Goal: Task Accomplishment & Management: Complete application form

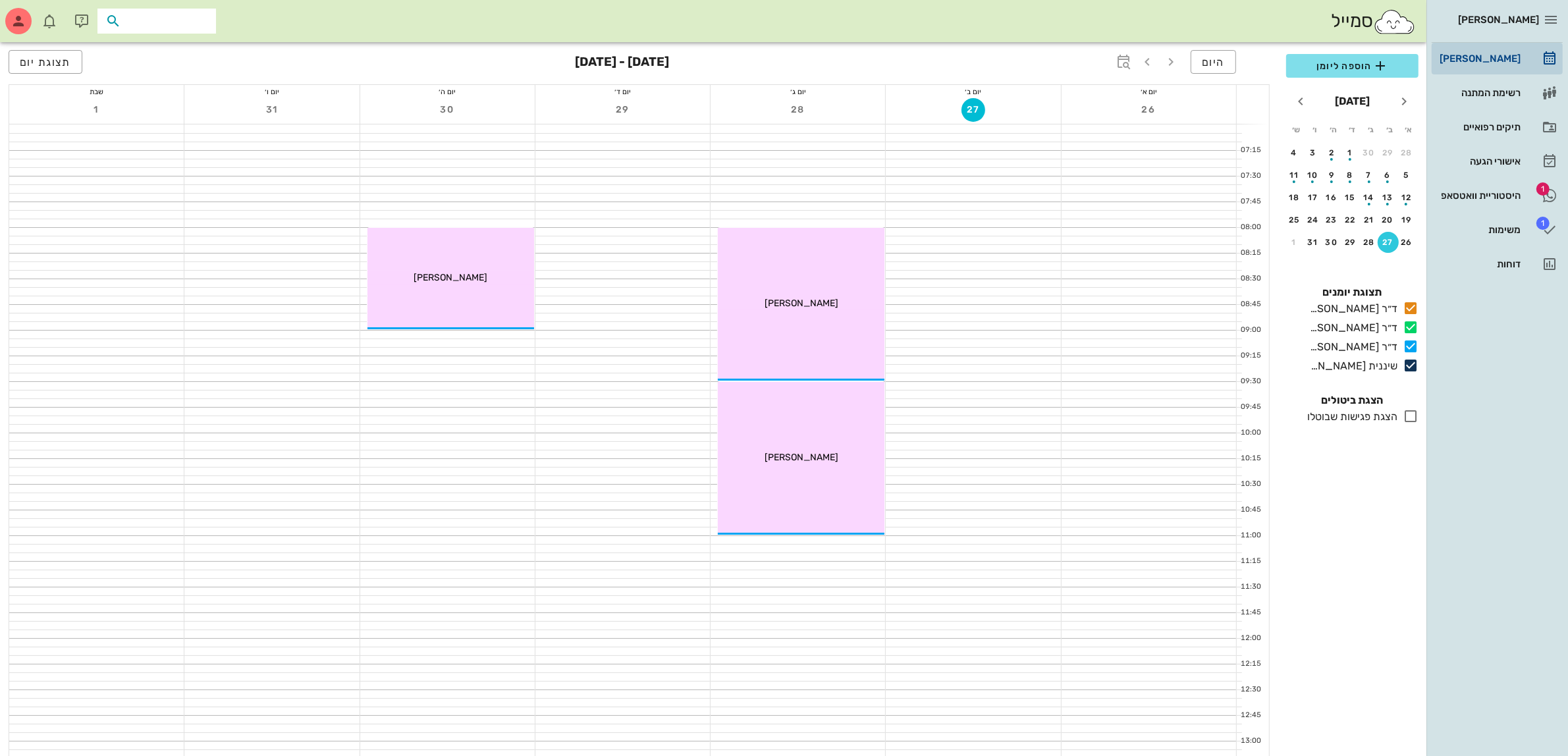
drag, startPoint x: 201, startPoint y: 22, endPoint x: 1504, endPoint y: 43, distance: 1303.2
click at [202, 24] on input "text" at bounding box center [166, 21] width 85 height 17
type input "[PERSON_NAME]"
click at [150, 46] on div "[PERSON_NAME] [PERSON_NAME]' 116880889" at bounding box center [133, 55] width 145 height 21
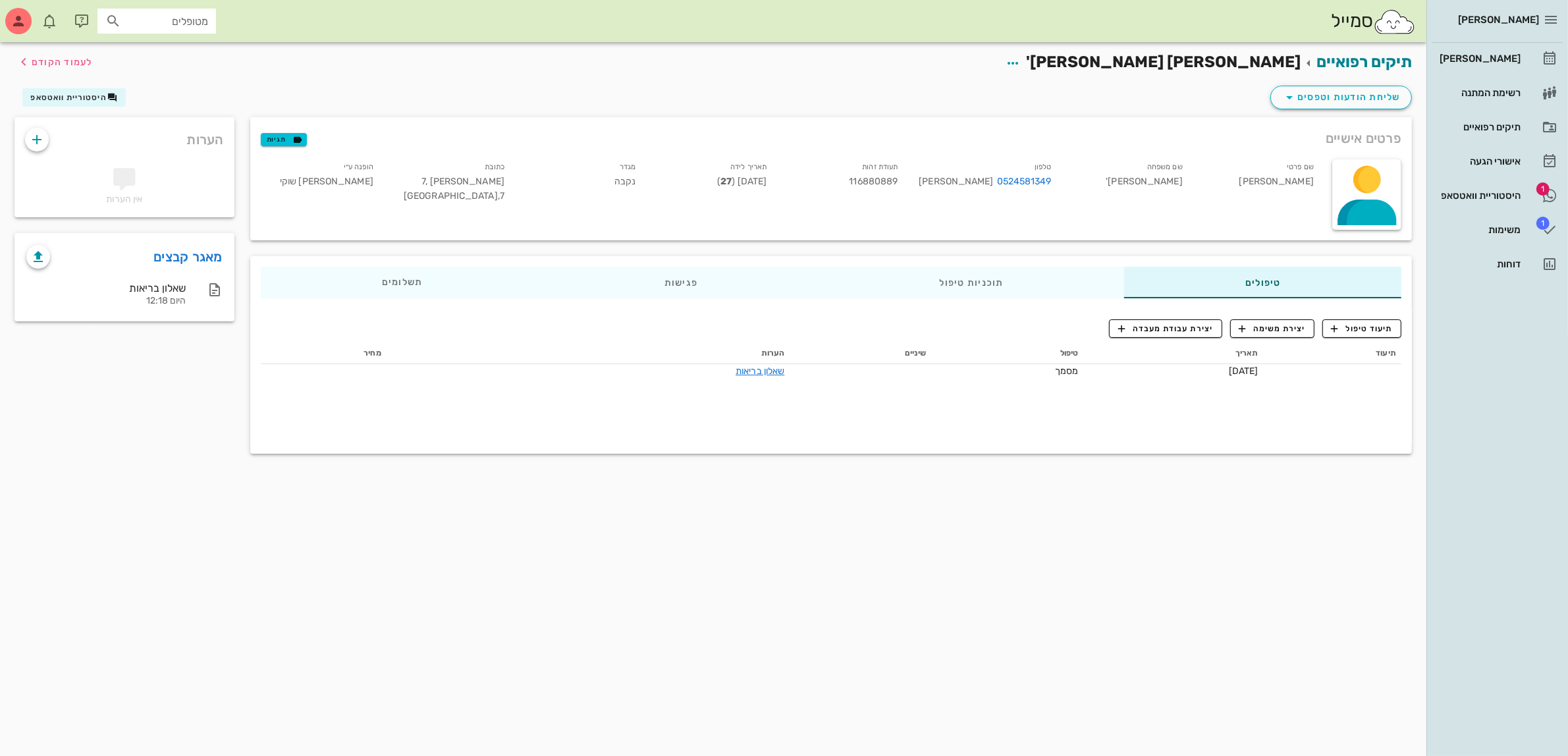
click at [890, 174] on div "תעודת זהות 116880889" at bounding box center [842, 184] width 131 height 55
click at [891, 180] on span "116880889" at bounding box center [873, 181] width 49 height 11
click at [880, 142] on div "פרטים אישיים תגיות" at bounding box center [831, 138] width 1162 height 42
click at [150, 22] on input "מטופלים" at bounding box center [166, 21] width 85 height 17
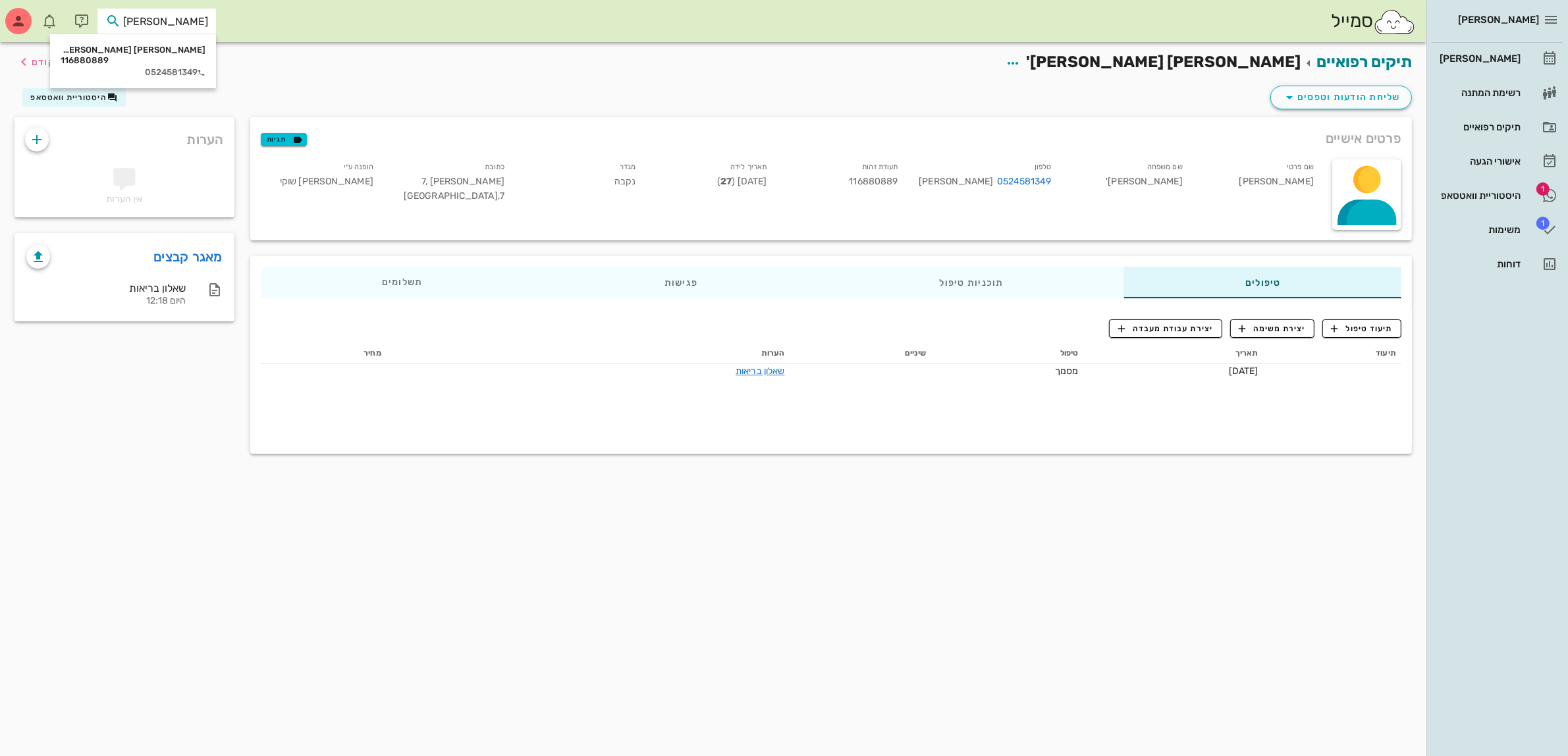
type input "[PERSON_NAME]"
click at [969, 114] on div "פרטים אישיים תגיות שם פרטי [PERSON_NAME] שם משפחה [PERSON_NAME] 0524581349 [PER…" at bounding box center [831, 178] width 1177 height 139
click at [1299, 90] on span "שליחת הודעות וטפסים" at bounding box center [1340, 97] width 119 height 16
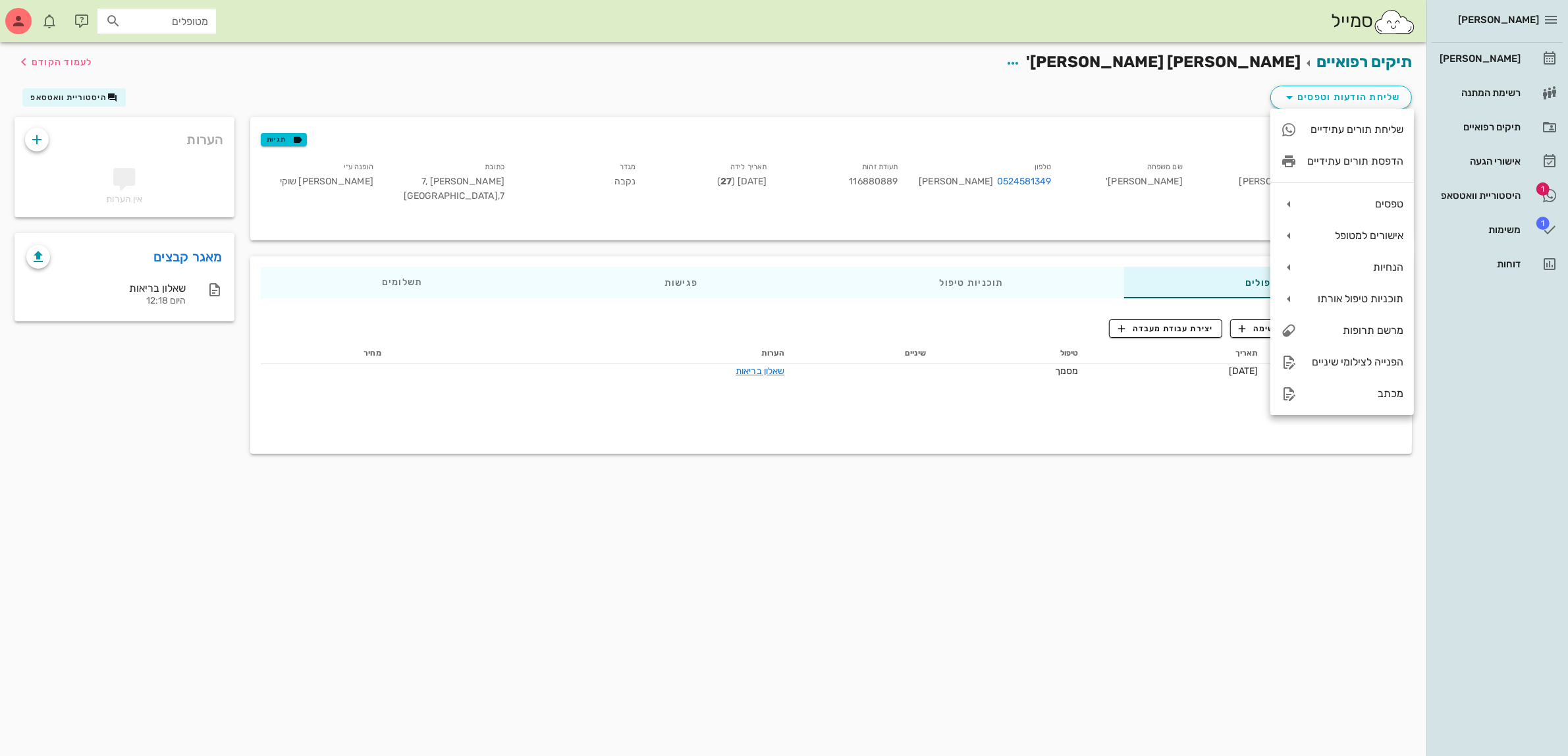
click at [1140, 60] on span "[PERSON_NAME] [PERSON_NAME]'" at bounding box center [1163, 62] width 274 height 19
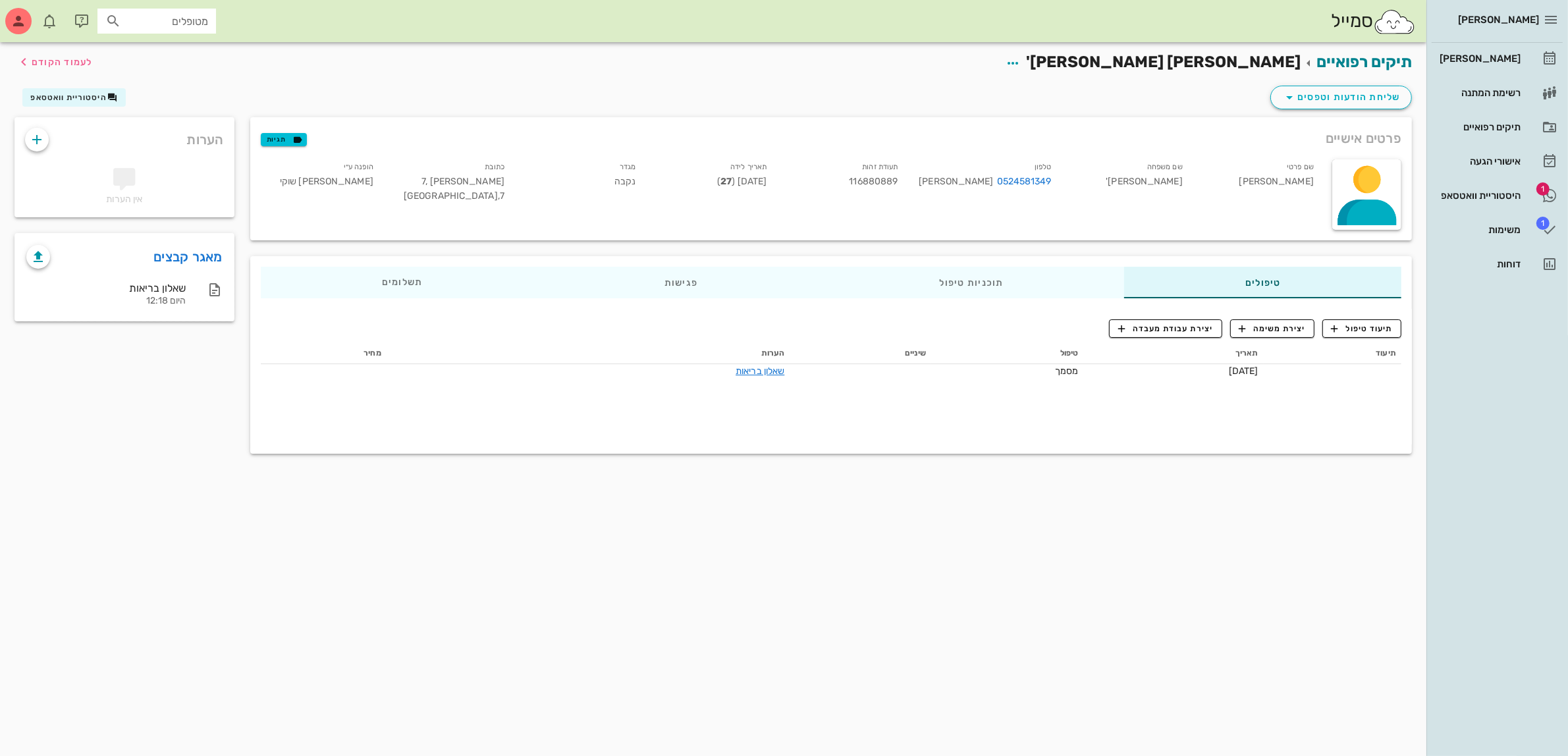
click at [169, 20] on input "מטופלים" at bounding box center [166, 21] width 85 height 17
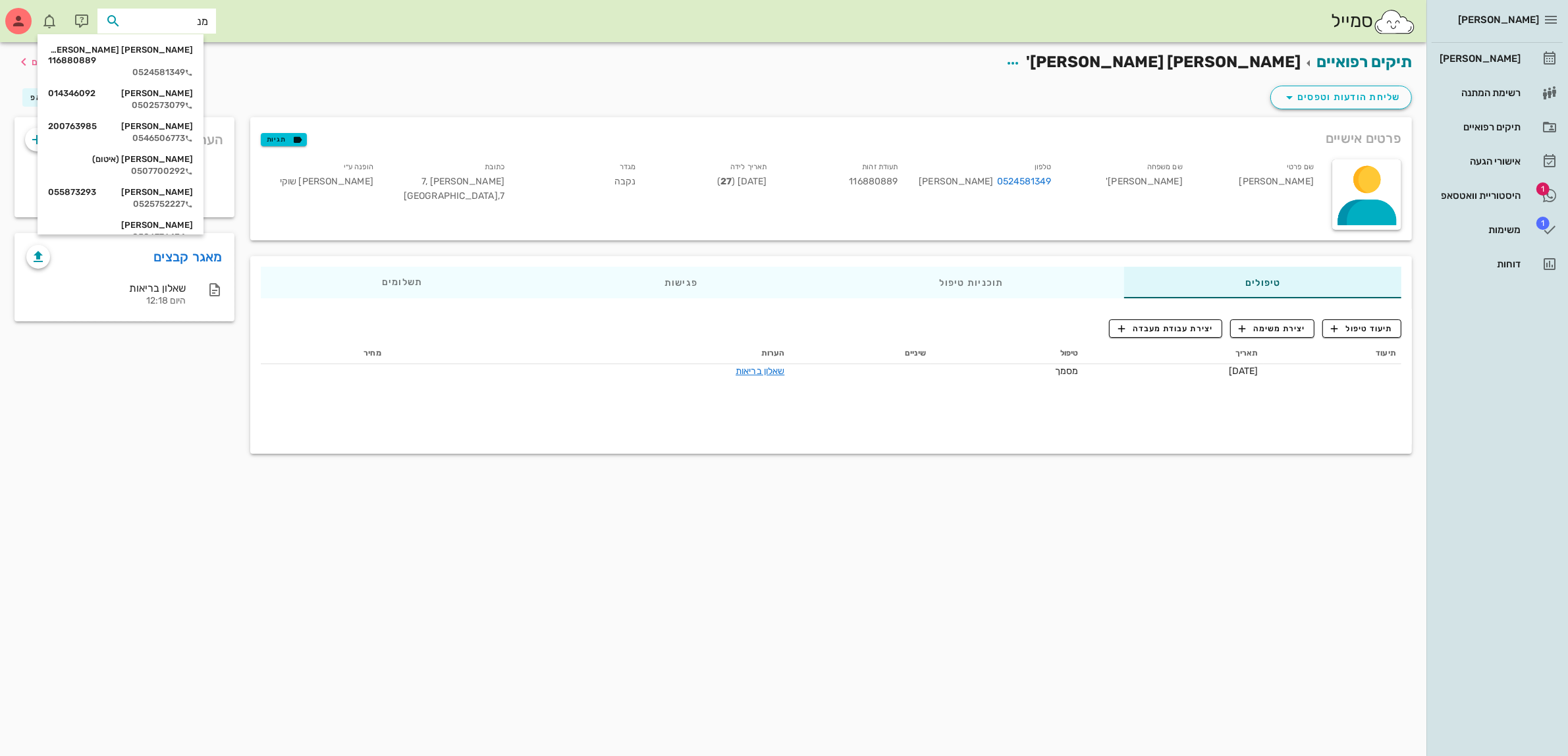
type input "מנד"
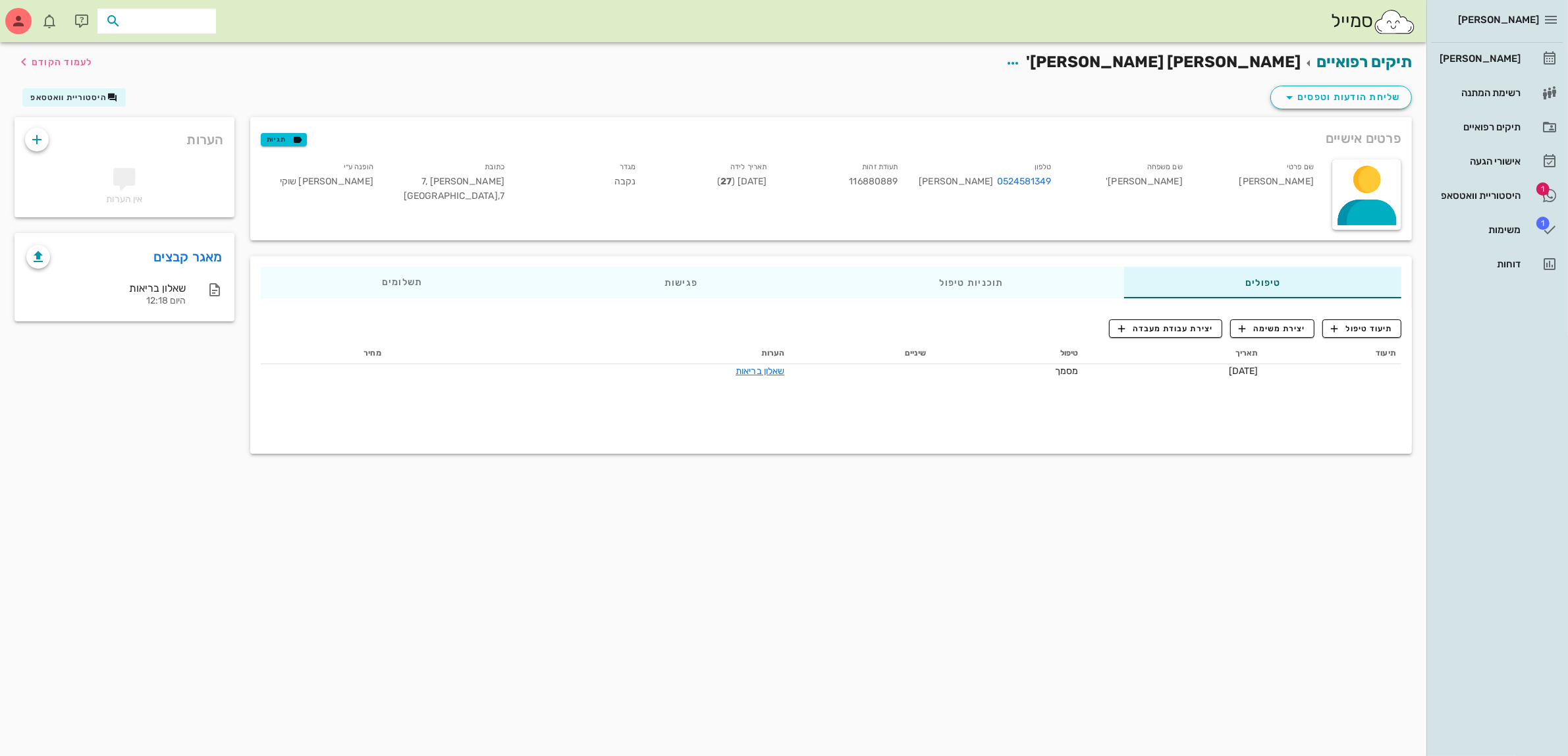
click at [851, 179] on div "תעודת זהות 116880889" at bounding box center [842, 184] width 131 height 55
click at [874, 179] on span "116880889" at bounding box center [873, 181] width 49 height 11
click at [153, 9] on div "מטופלים" at bounding box center [157, 22] width 119 height 25
click at [1498, 97] on div "רשימת המתנה" at bounding box center [1478, 93] width 84 height 10
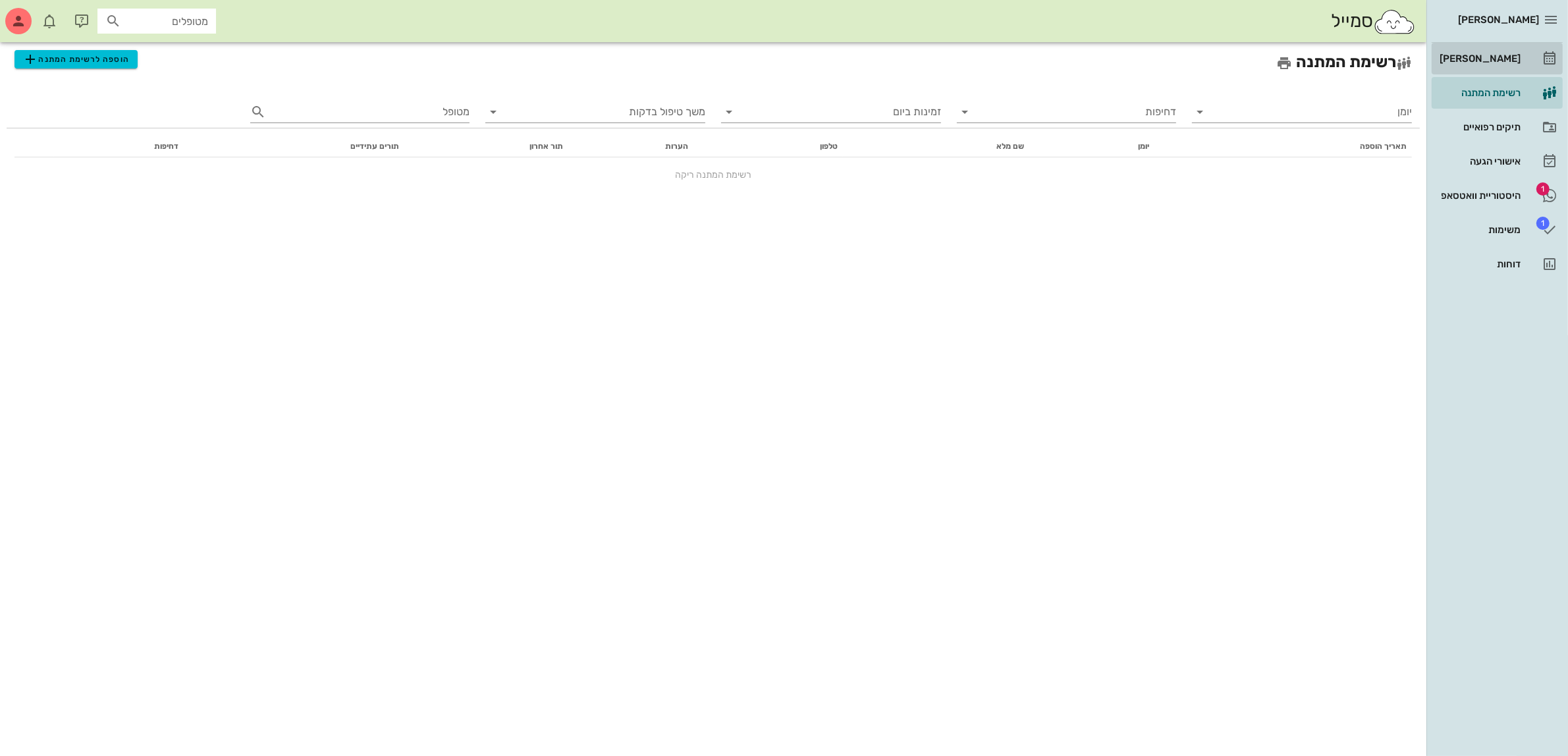
click at [1529, 61] on link "[PERSON_NAME]" at bounding box center [1497, 59] width 131 height 32
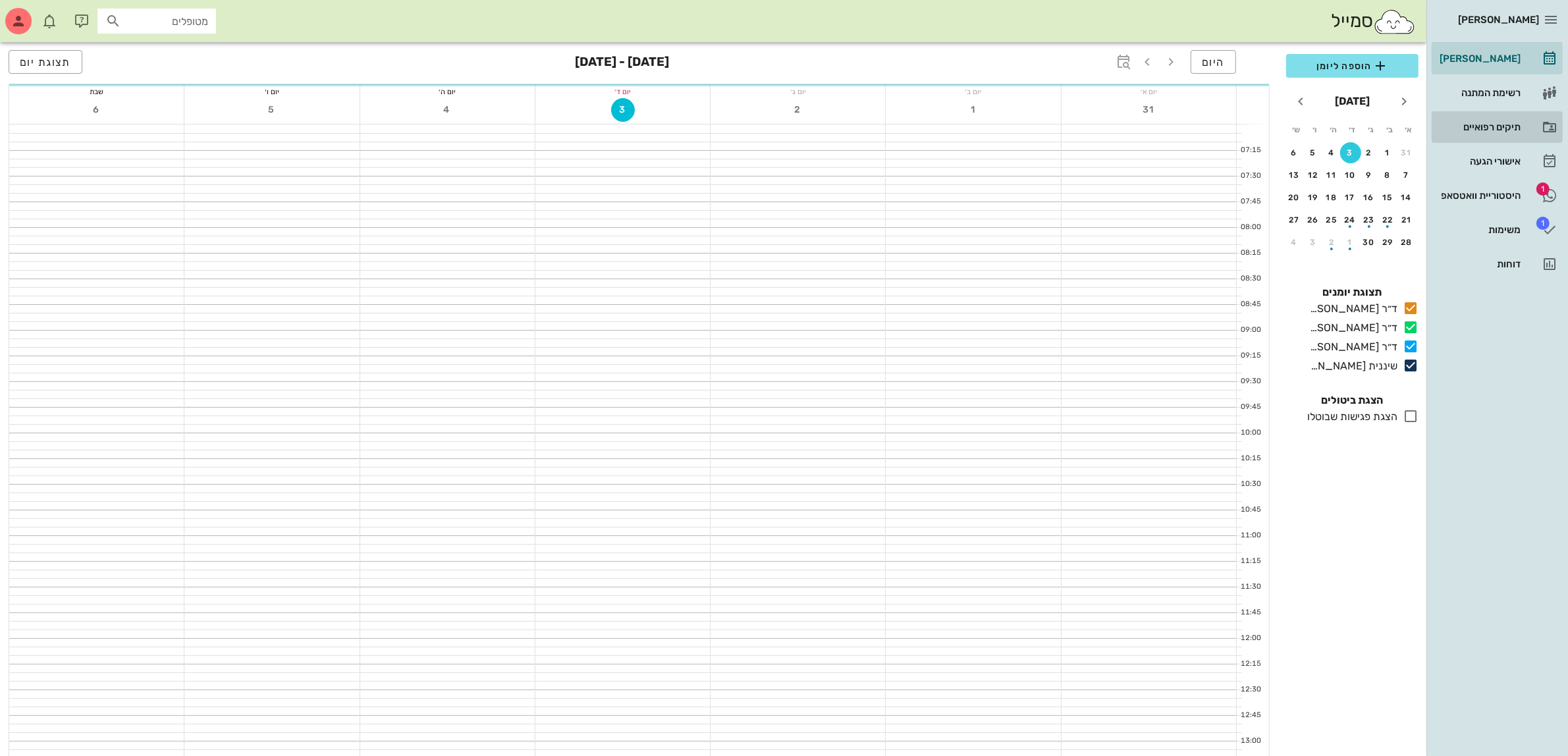
click at [1509, 123] on div "תיקים רפואיים" at bounding box center [1478, 127] width 84 height 10
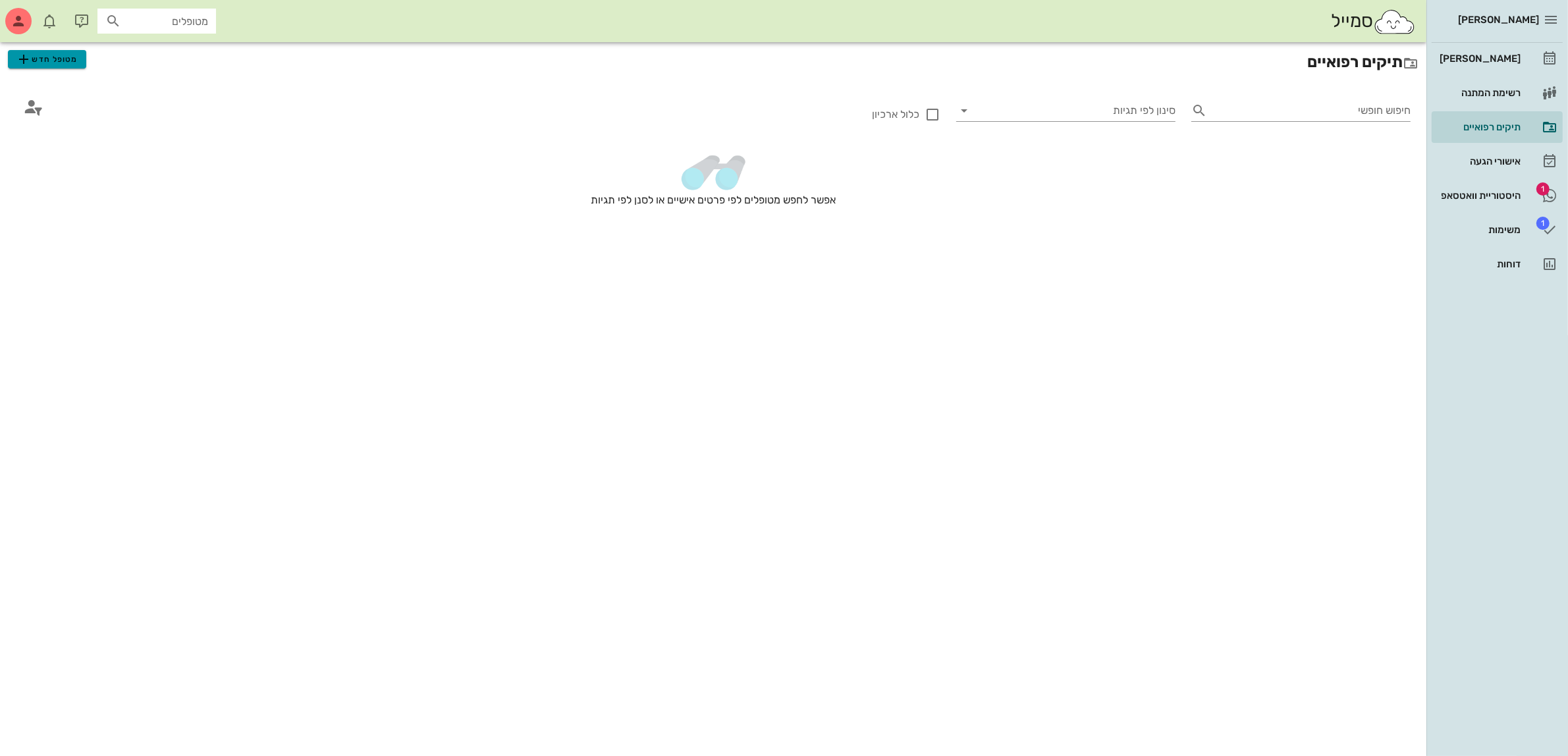
click at [56, 63] on span "מטופל חדש" at bounding box center [46, 59] width 62 height 16
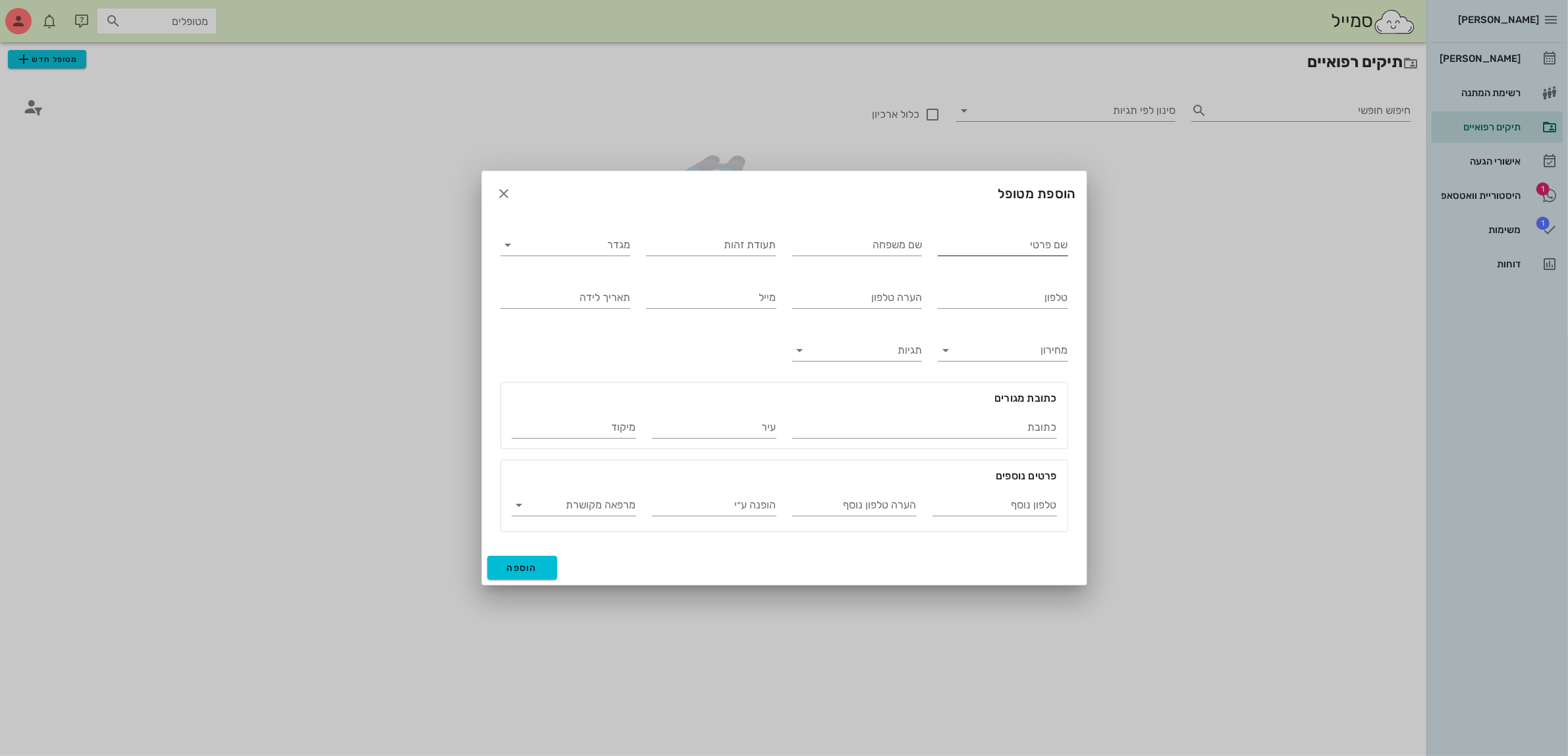
click at [1060, 249] on input "שם פרטי" at bounding box center [1003, 245] width 131 height 21
type input "[PERSON_NAME]"
click at [725, 248] on input "תעודת זהות" at bounding box center [711, 245] width 131 height 21
type input "024535064"
click at [916, 258] on div "שם משפחה" at bounding box center [857, 248] width 131 height 27
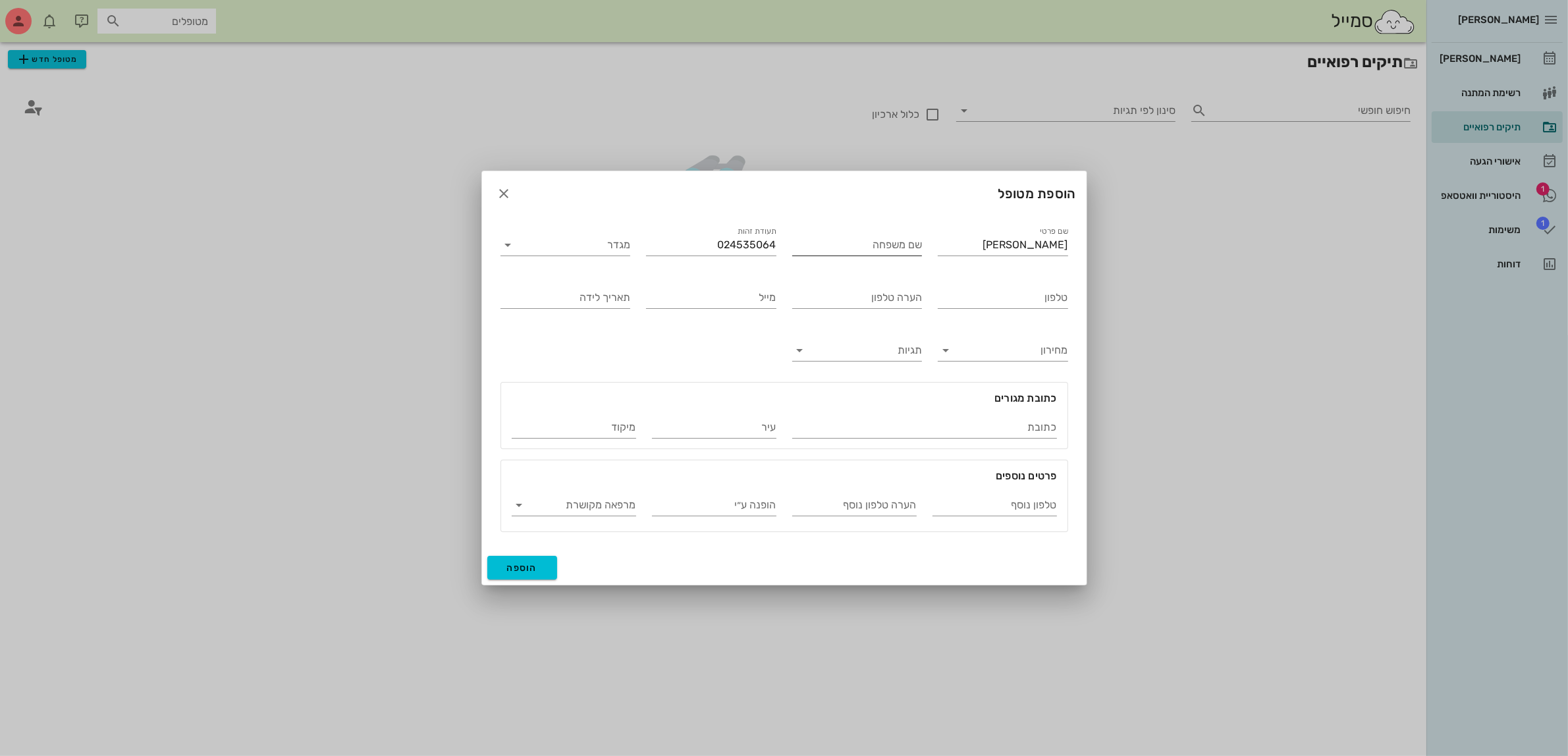
click at [912, 245] on input "שם משפחה" at bounding box center [857, 245] width 131 height 21
click at [1052, 245] on input "[PERSON_NAME]" at bounding box center [1003, 245] width 131 height 21
click at [1058, 250] on input "[PERSON_NAME]" at bounding box center [1003, 245] width 131 height 21
type input "[PERSON_NAME]"
click at [876, 244] on input "שם משפחה" at bounding box center [857, 245] width 131 height 21
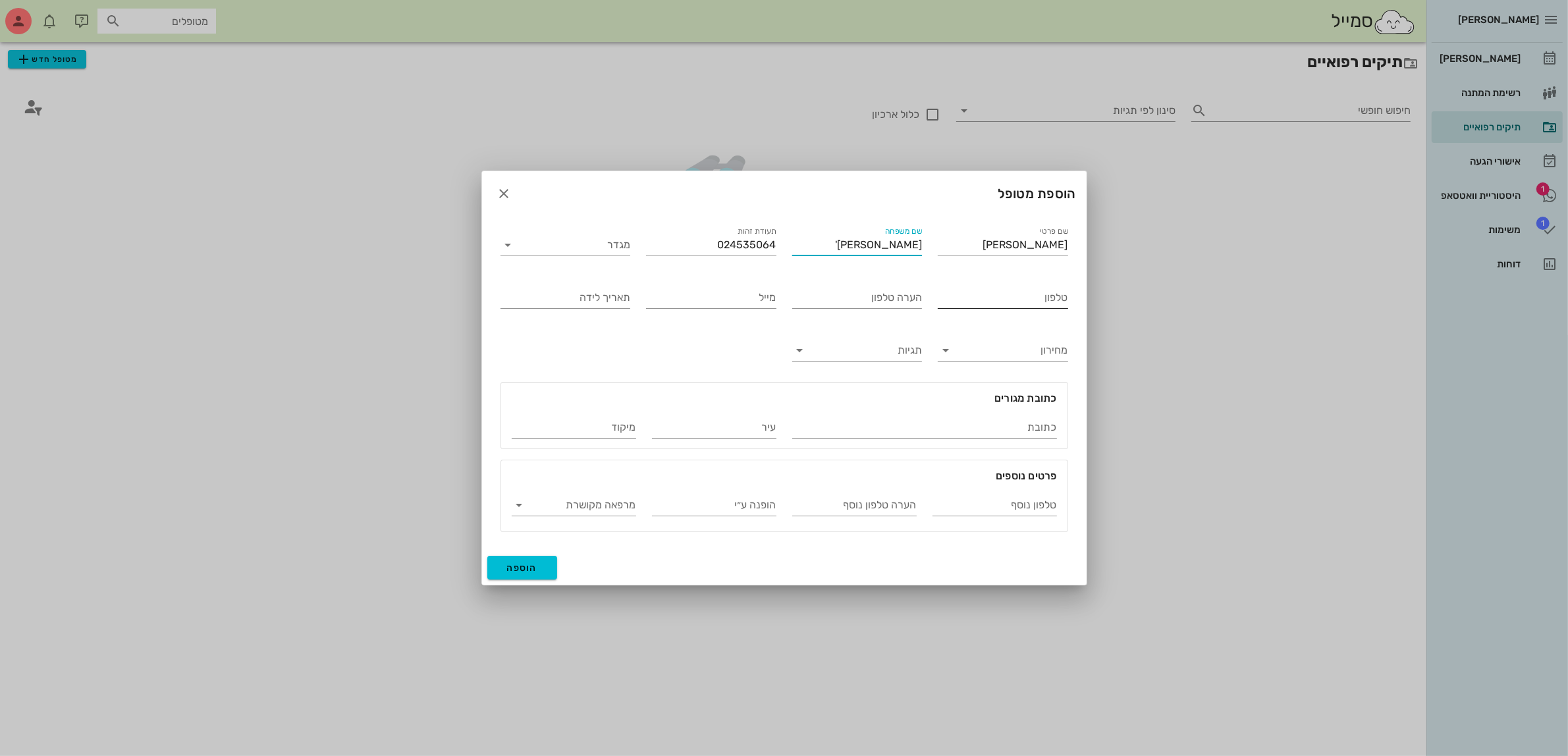
type input "[PERSON_NAME]'"
click at [1007, 291] on input "טלפון" at bounding box center [1003, 298] width 131 height 21
click at [524, 575] on button "הוספה" at bounding box center [522, 568] width 70 height 24
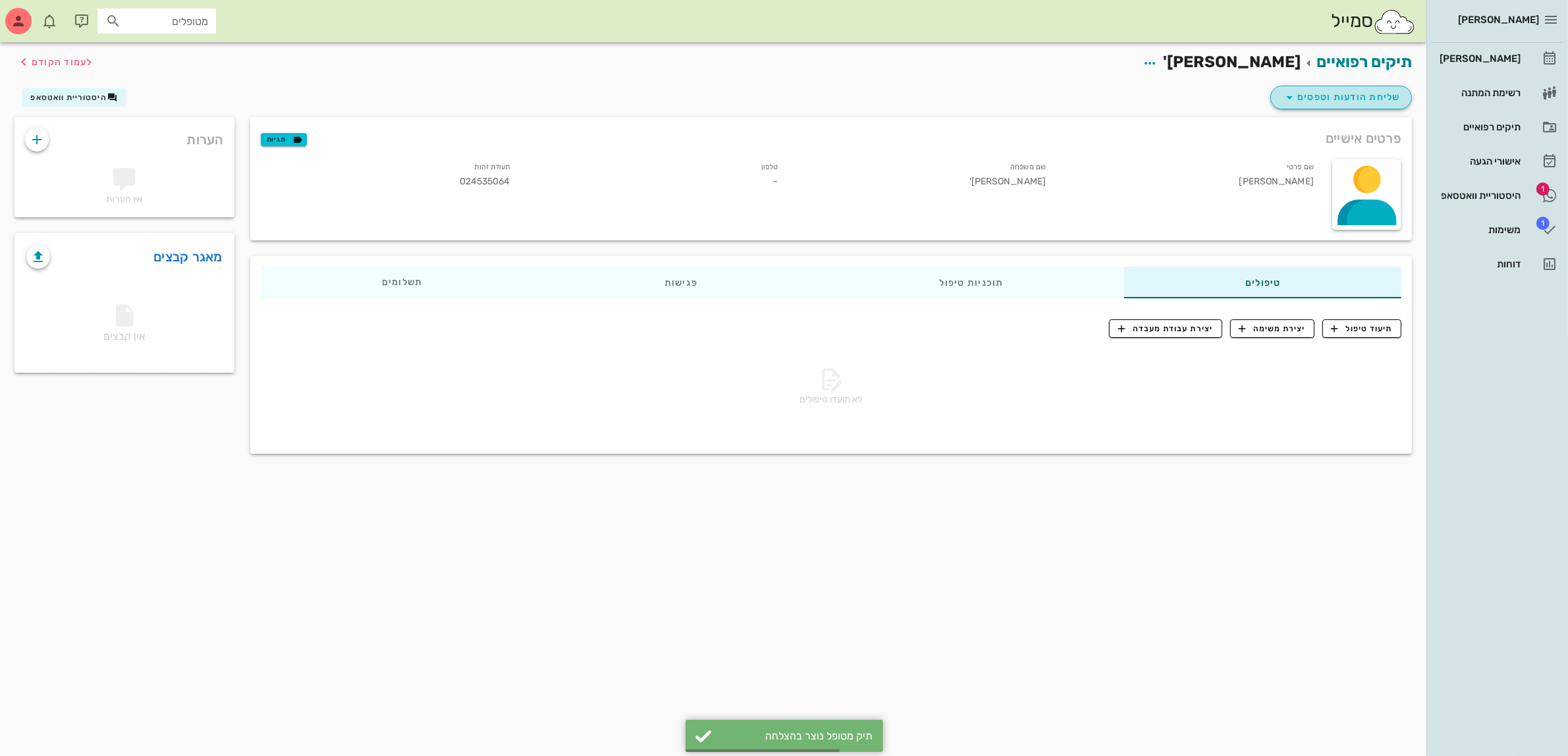
click at [1319, 90] on span "שליחת הודעות וטפסים" at bounding box center [1340, 97] width 119 height 16
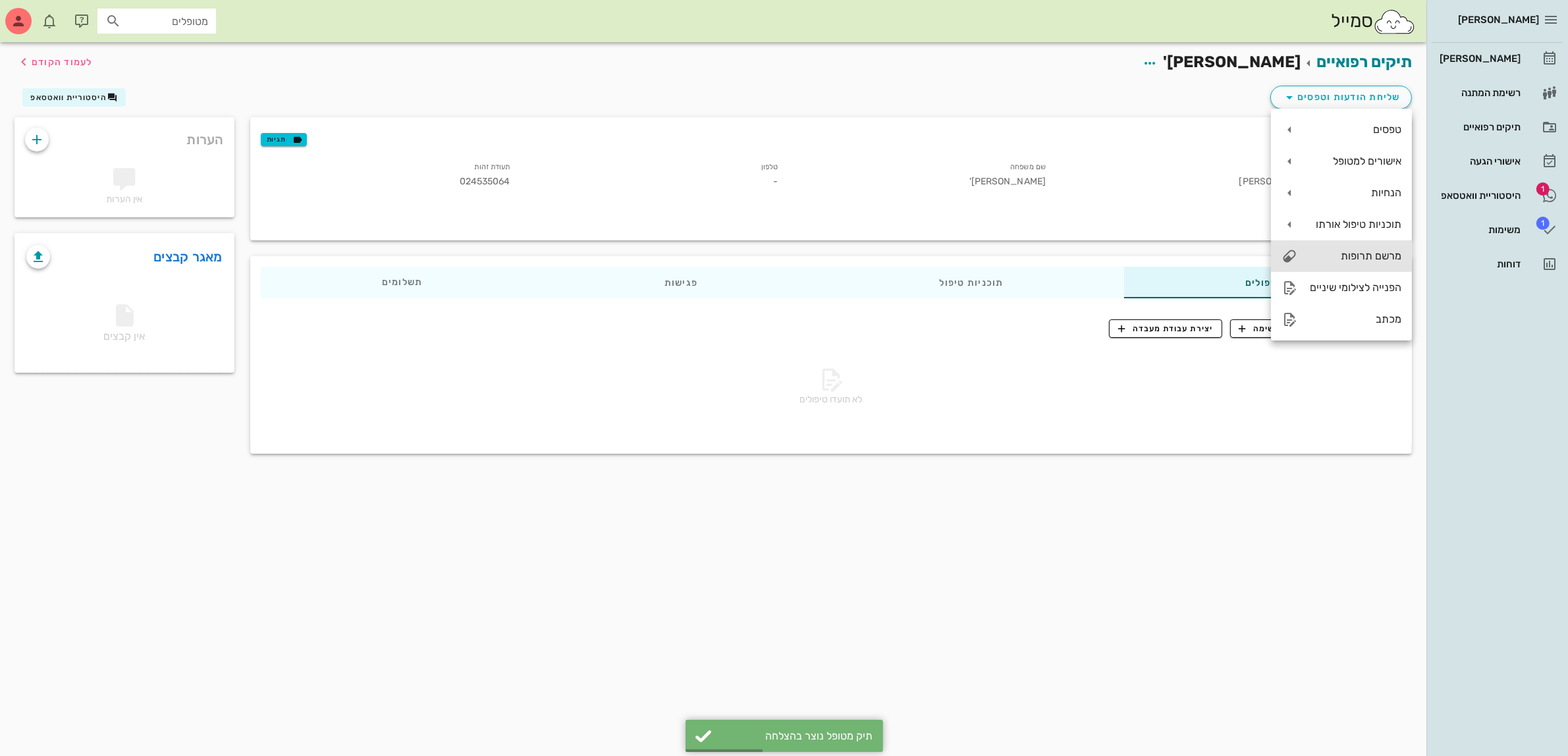
click at [1363, 259] on div "מרשם תרופות" at bounding box center [1354, 255] width 93 height 13
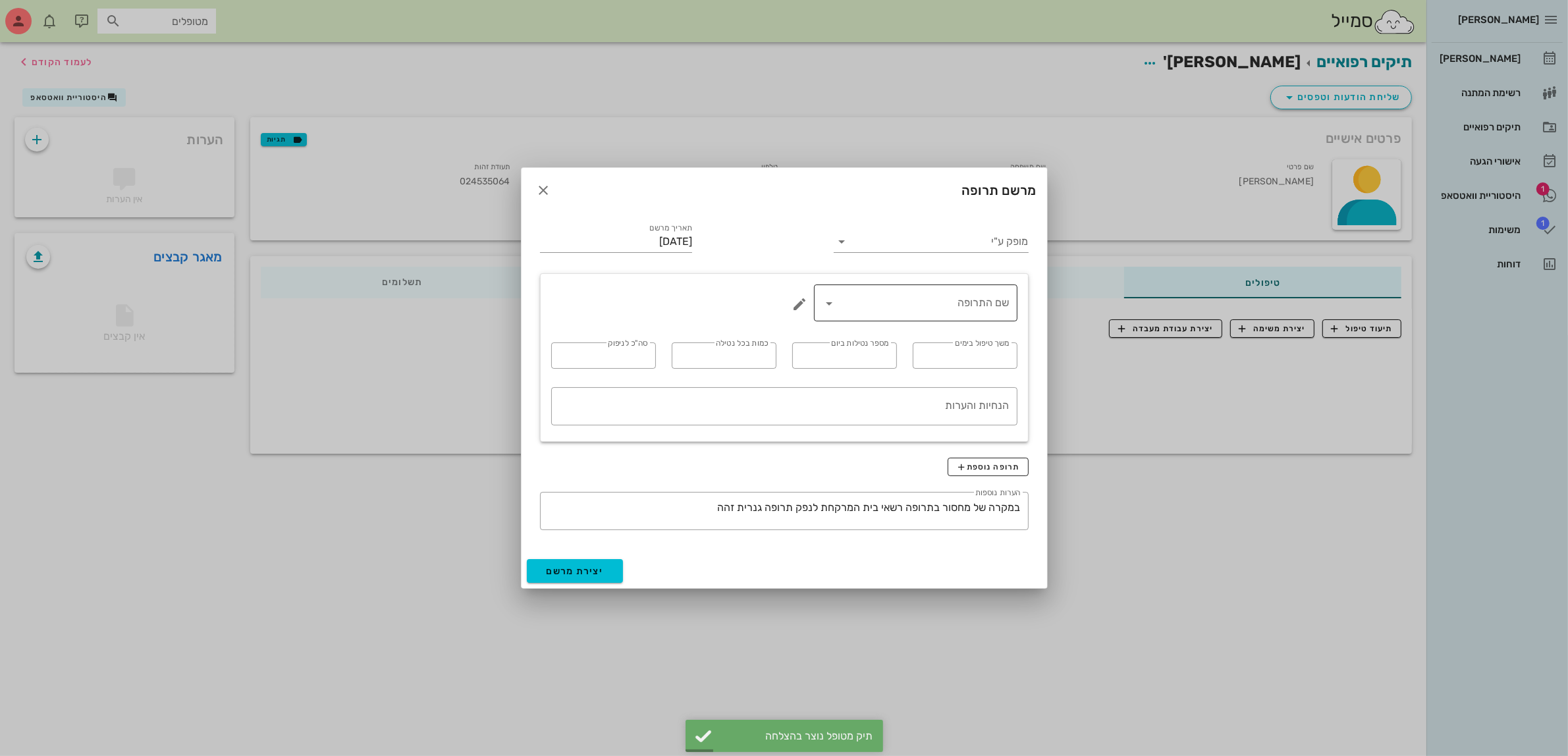
click at [965, 293] on input "שם התרופה" at bounding box center [925, 303] width 169 height 21
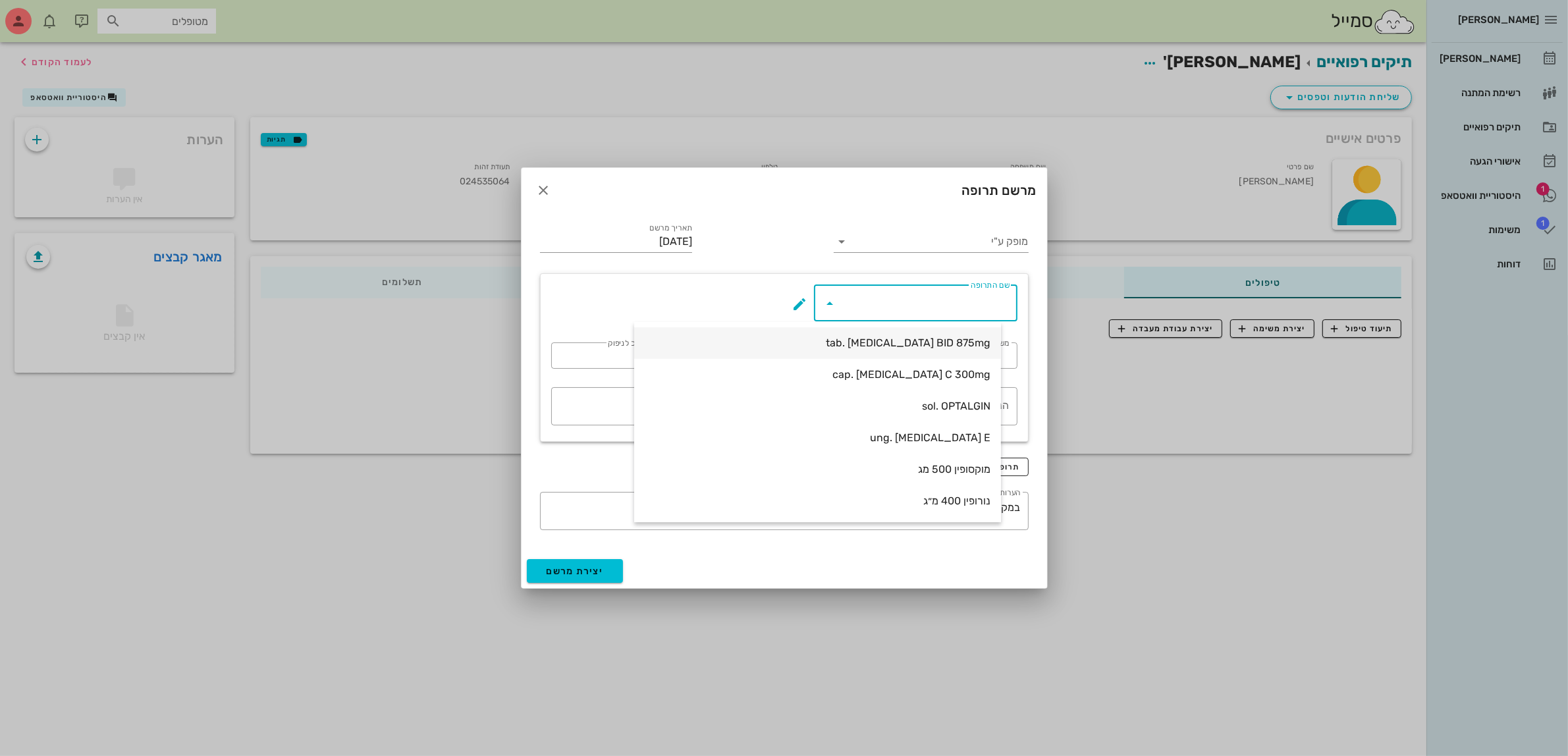
click at [978, 344] on div "tab. [MEDICAL_DATA] BID 875mg" at bounding box center [817, 343] width 346 height 13
type input "tab. [MEDICAL_DATA] BID 875mg"
type input "7"
type input "2"
type input "1"
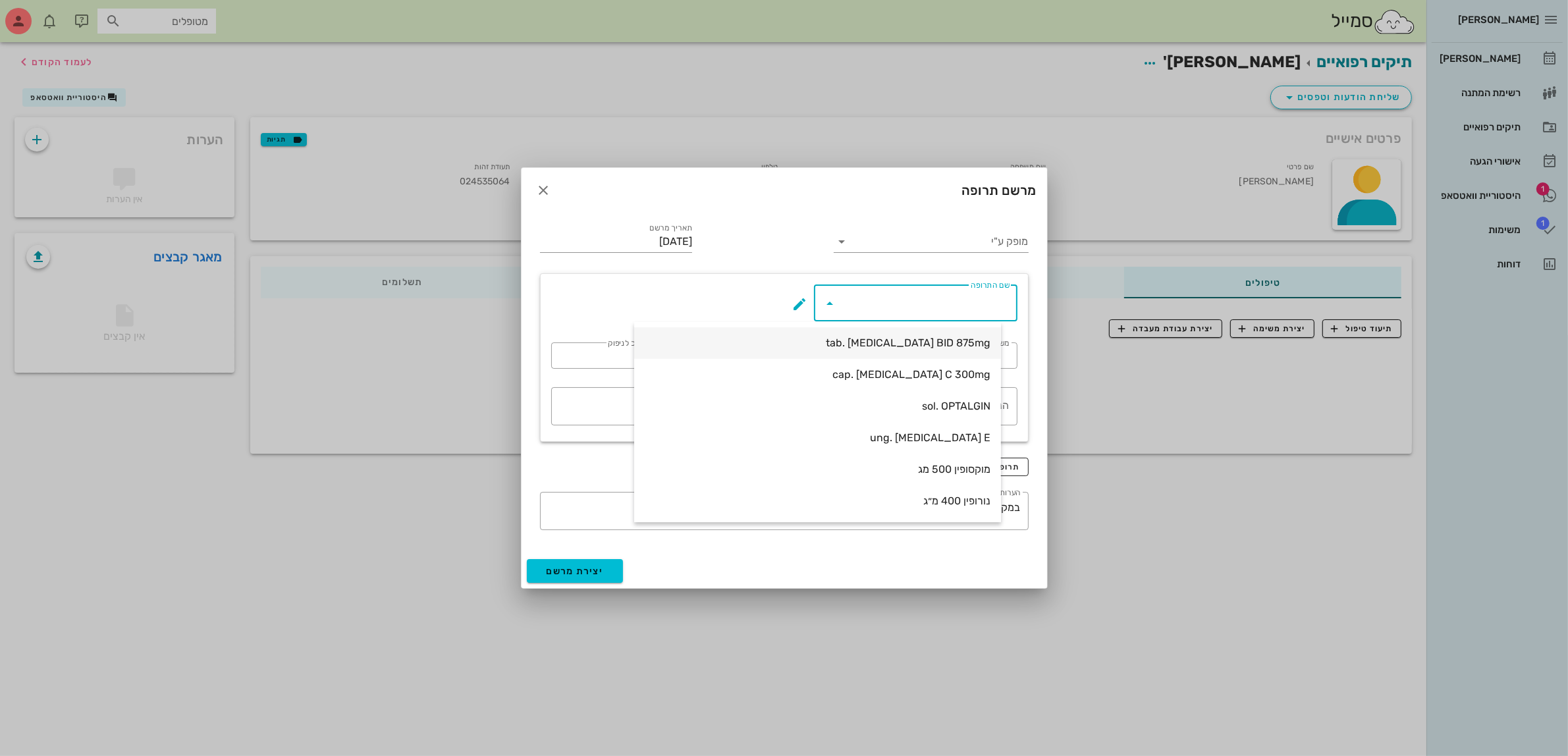
type input "14"
type textarea "טבליה אחת כל 12 שעות במשך 7 ימים"
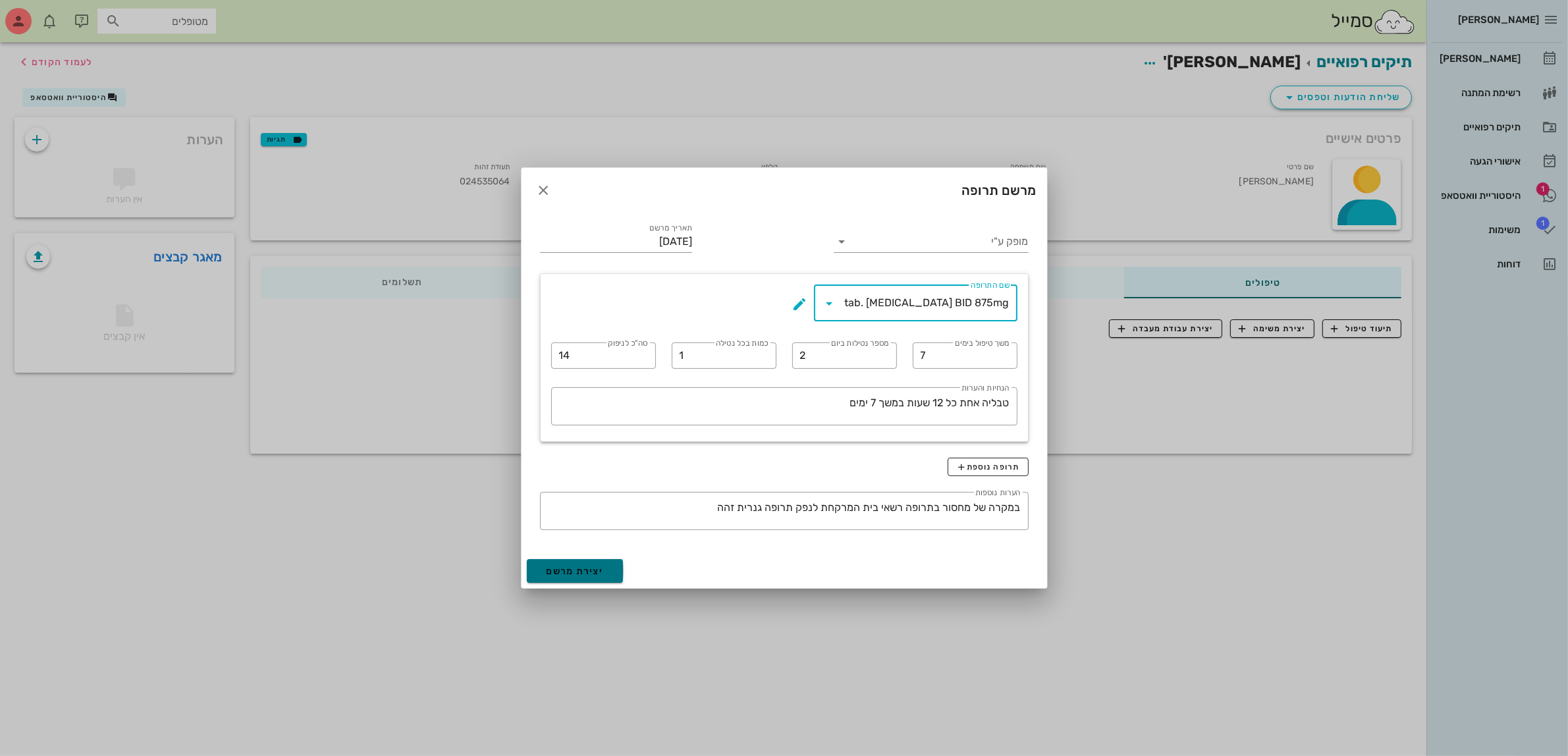
click at [601, 571] on span "יצירת מרשם" at bounding box center [575, 571] width 57 height 11
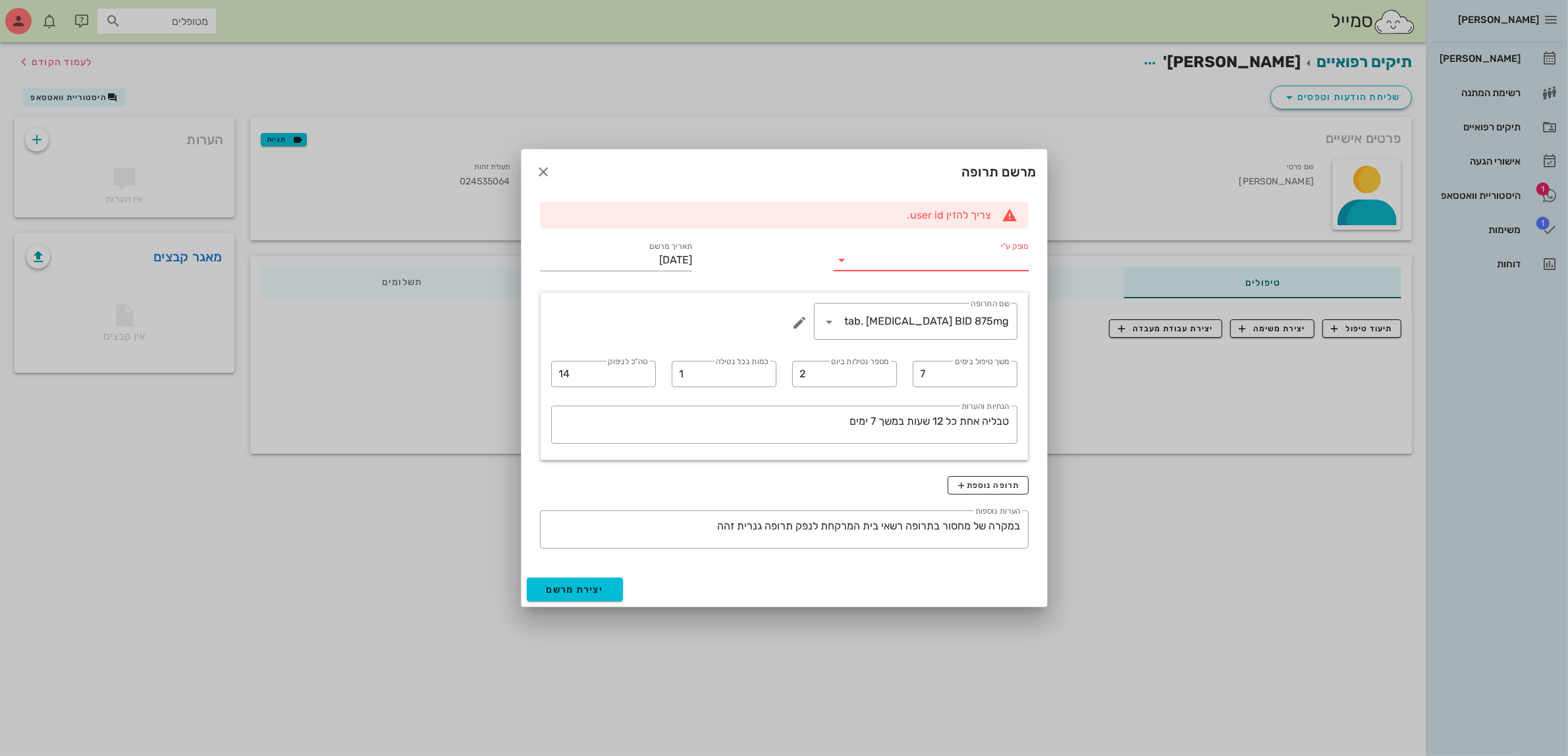
click at [922, 265] on input "מופק ע"י" at bounding box center [940, 260] width 176 height 21
click at [995, 293] on div "ד״ר [PERSON_NAME]" at bounding box center [930, 302] width 173 height 28
drag, startPoint x: 582, startPoint y: 595, endPoint x: 571, endPoint y: 582, distance: 17.0
click at [579, 595] on button "יצירת מרשם" at bounding box center [575, 590] width 96 height 24
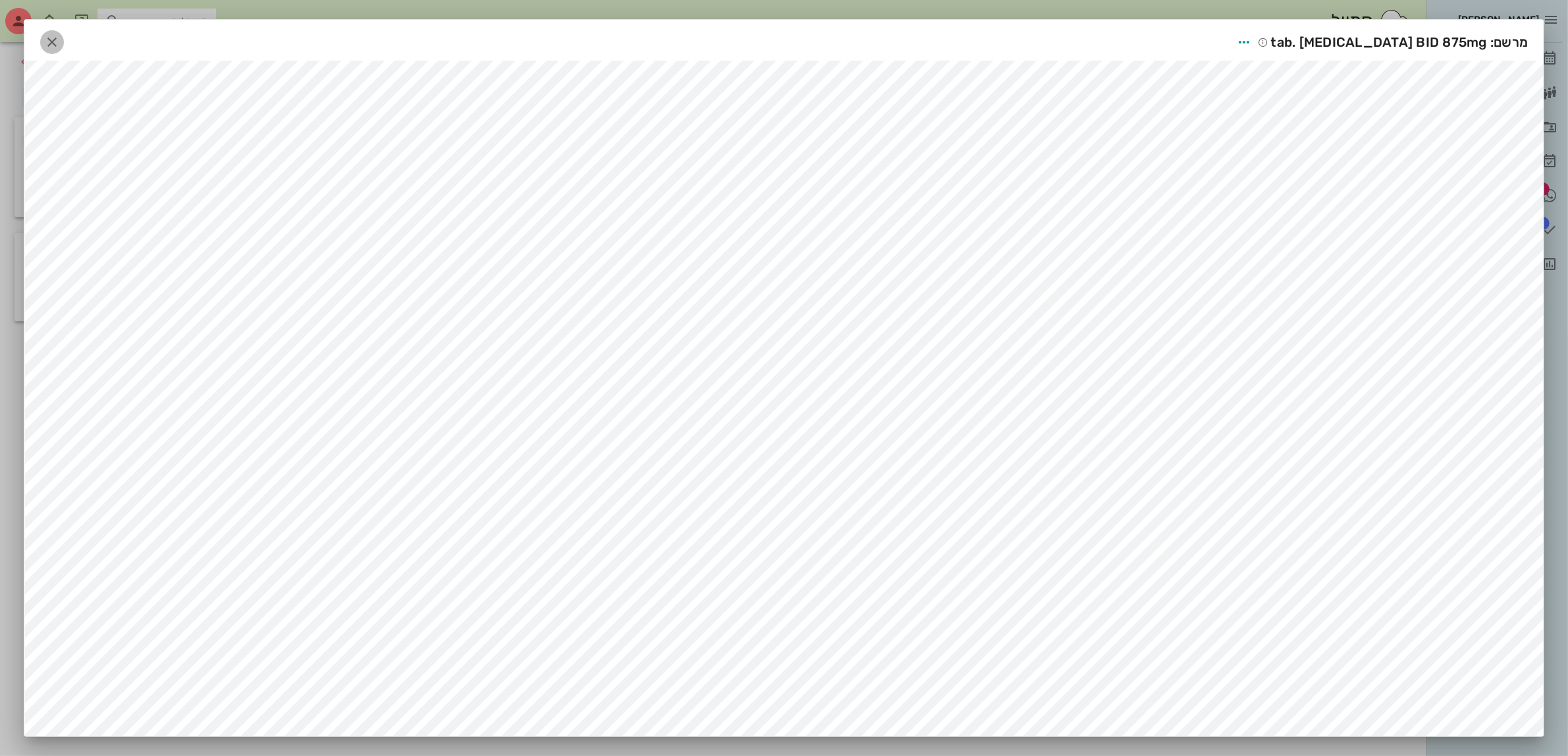
click at [56, 42] on icon "button" at bounding box center [51, 42] width 16 height 16
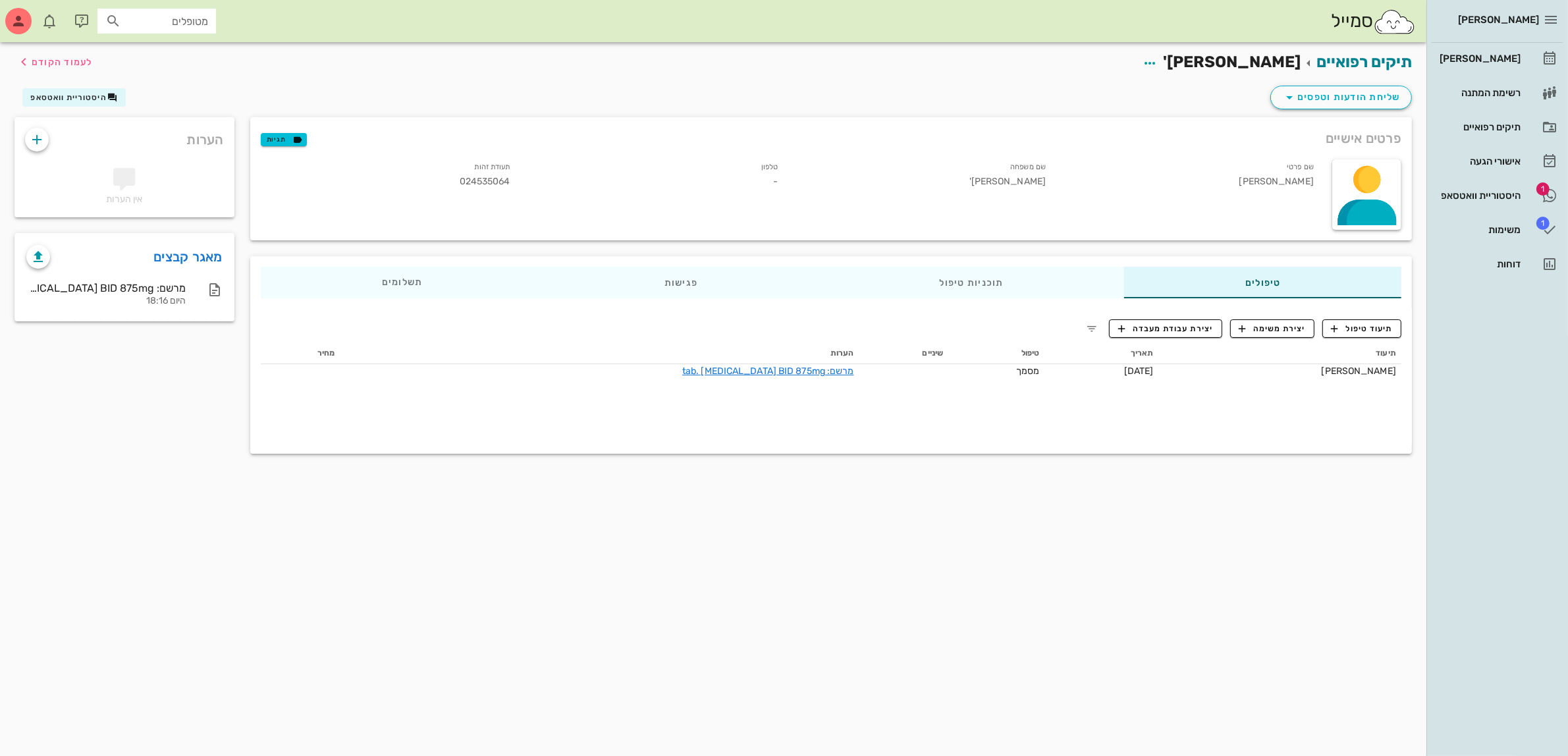
click at [1000, 548] on div "תיקים רפואיים [PERSON_NAME]' לעמוד הקודם שליחת הודעות וטפסים היסטוריית וואטסאפ …" at bounding box center [713, 399] width 1426 height 714
click at [1299, 97] on span "שליחת הודעות וטפסים" at bounding box center [1340, 97] width 119 height 16
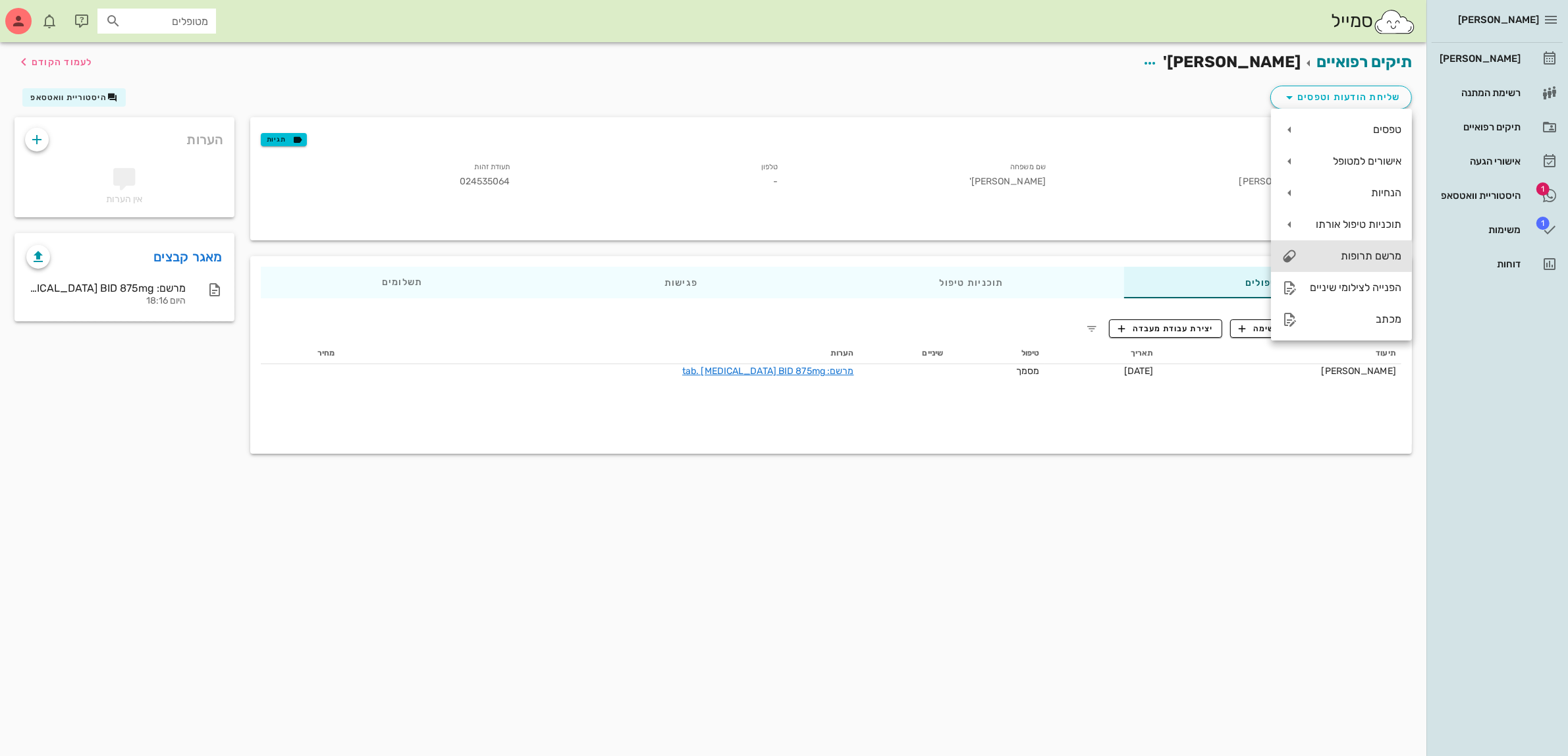
click at [1370, 254] on div "מרשם תרופות" at bounding box center [1354, 255] width 93 height 13
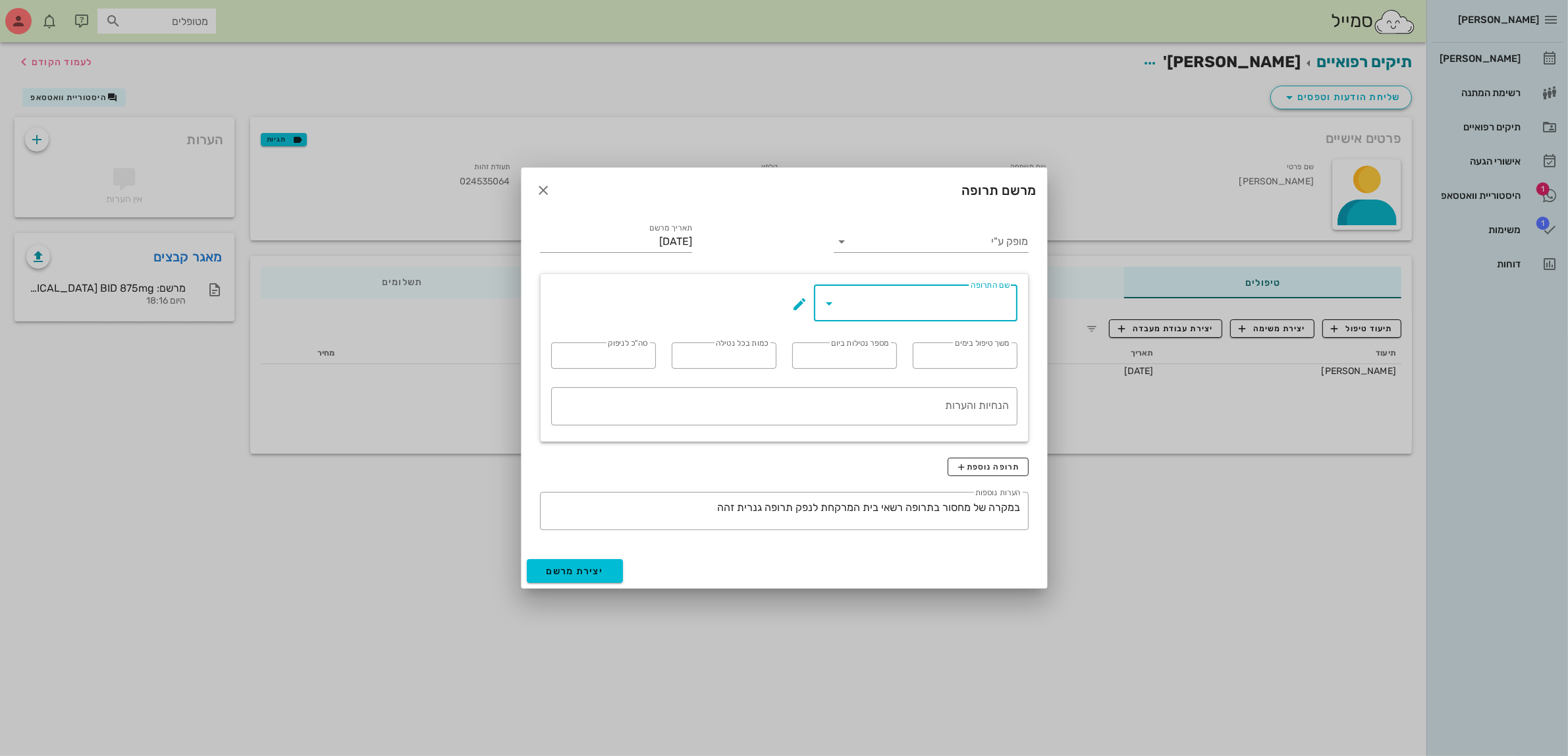
click at [939, 295] on input "שם התרופה" at bounding box center [925, 303] width 169 height 21
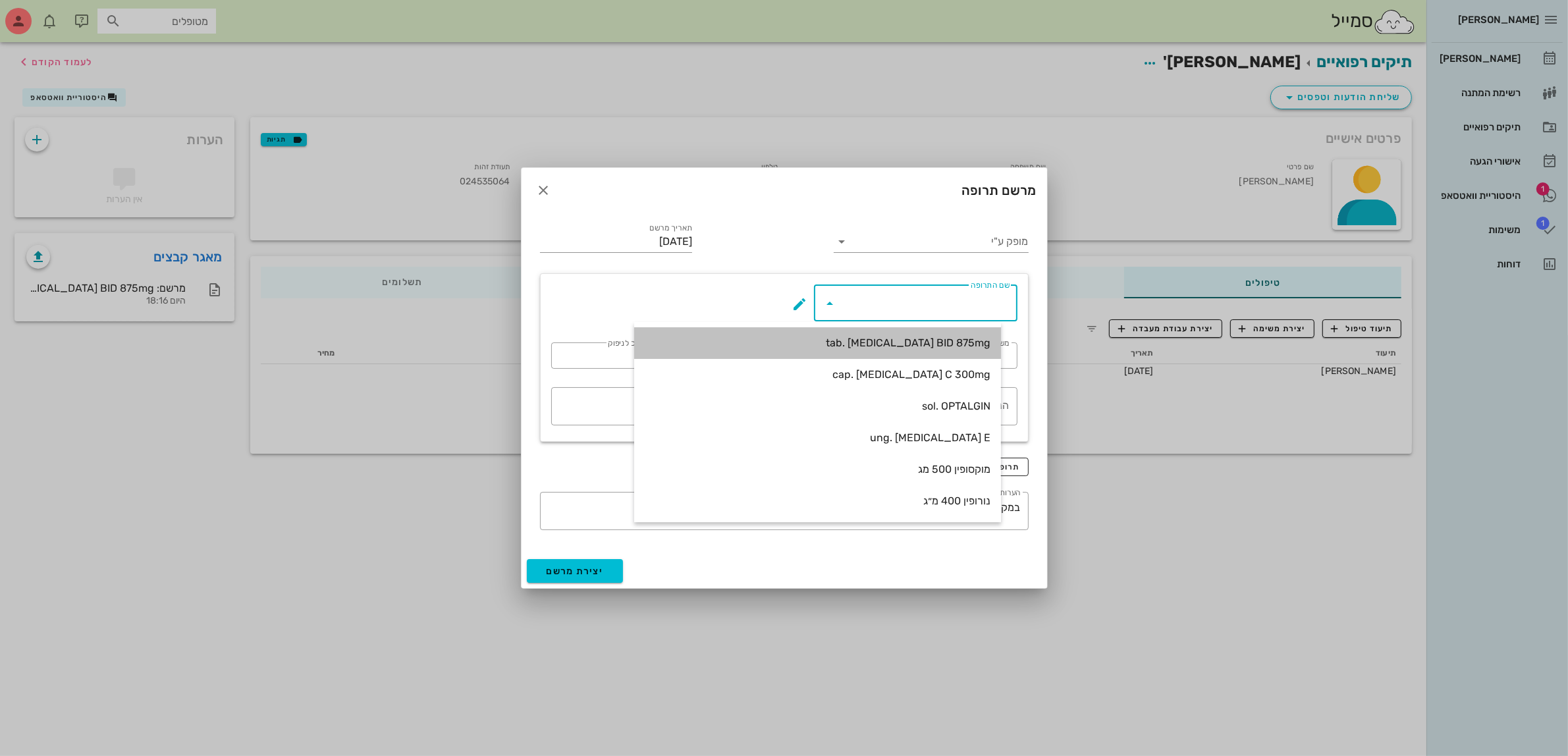
click at [972, 346] on div "tab. [MEDICAL_DATA] BID 875mg" at bounding box center [817, 343] width 346 height 13
type input "tab. [MEDICAL_DATA] BID 875mg"
type input "7"
type input "2"
type input "1"
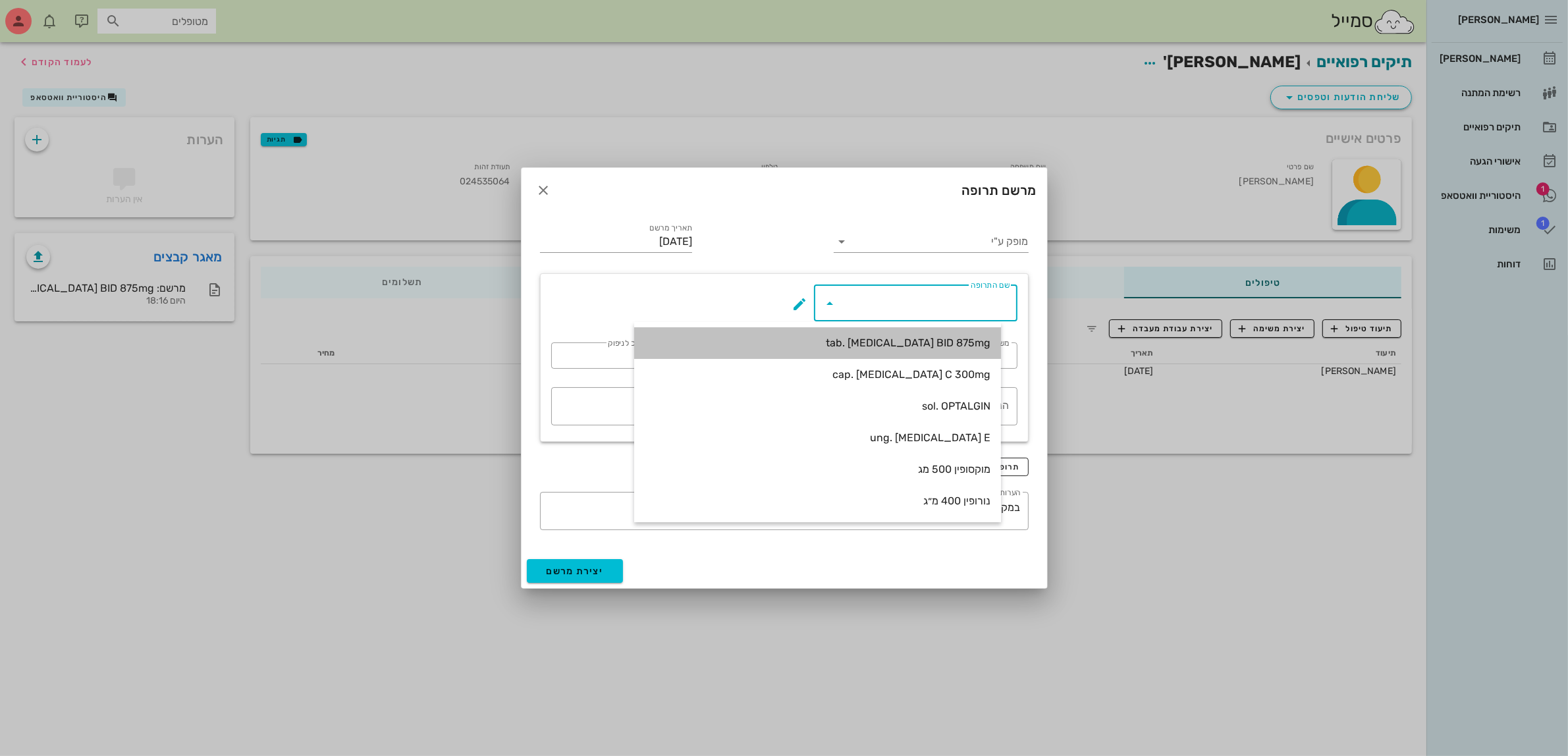
type input "14"
type textarea "טבליה אחת כל 12 שעות במשך 7 ימים"
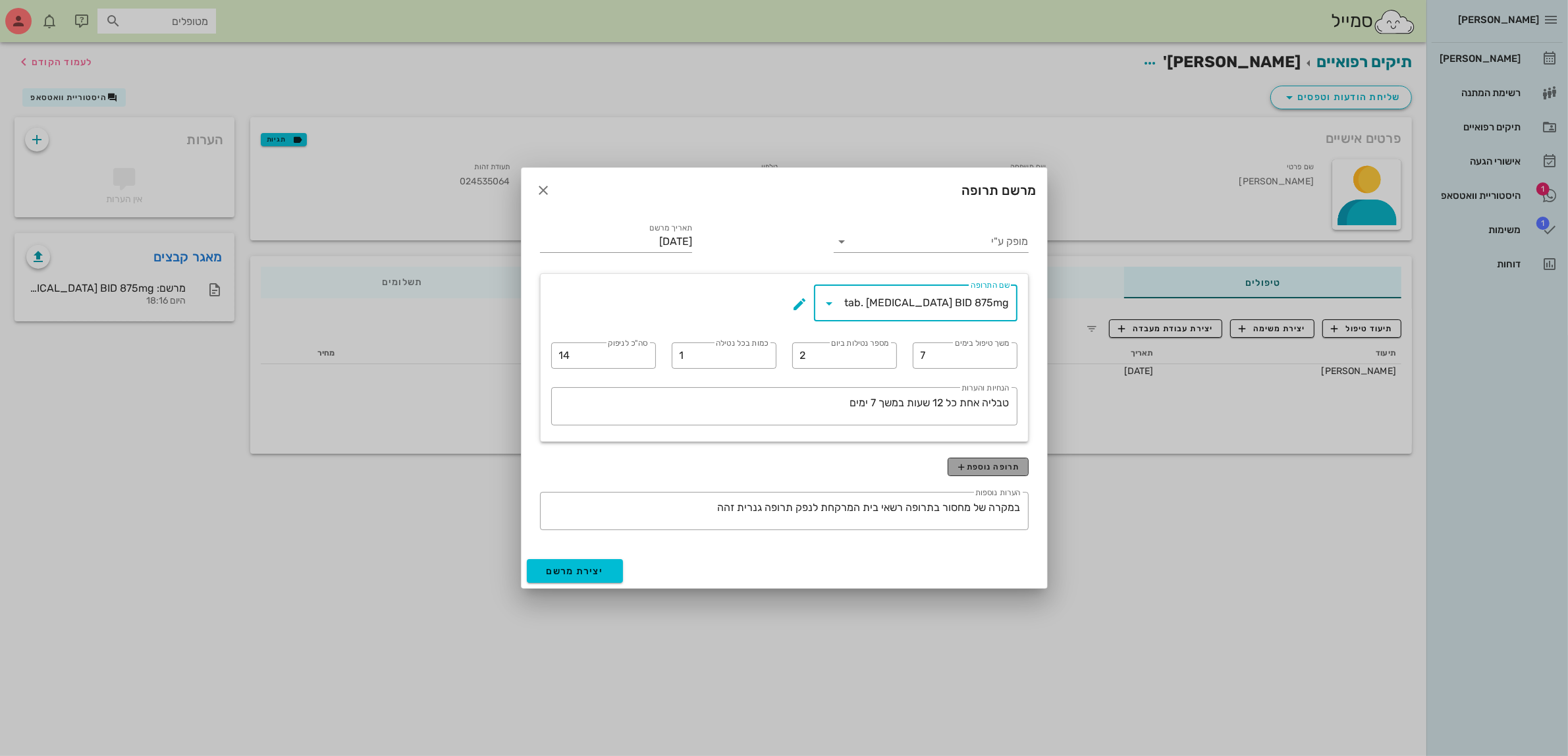
click at [952, 461] on button "תרופה נוספת" at bounding box center [987, 467] width 81 height 19
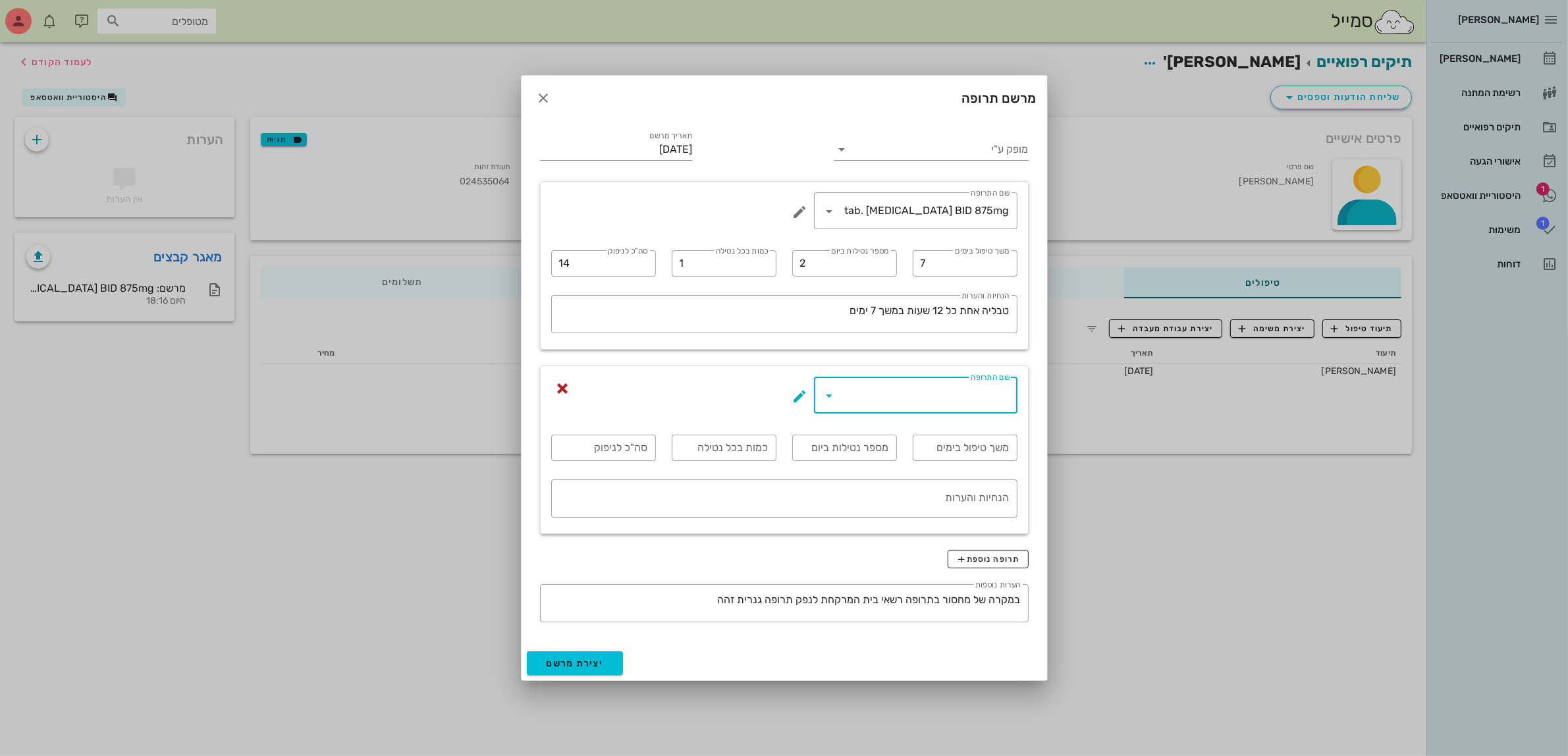
click at [972, 394] on input "שם התרופה" at bounding box center [925, 395] width 169 height 21
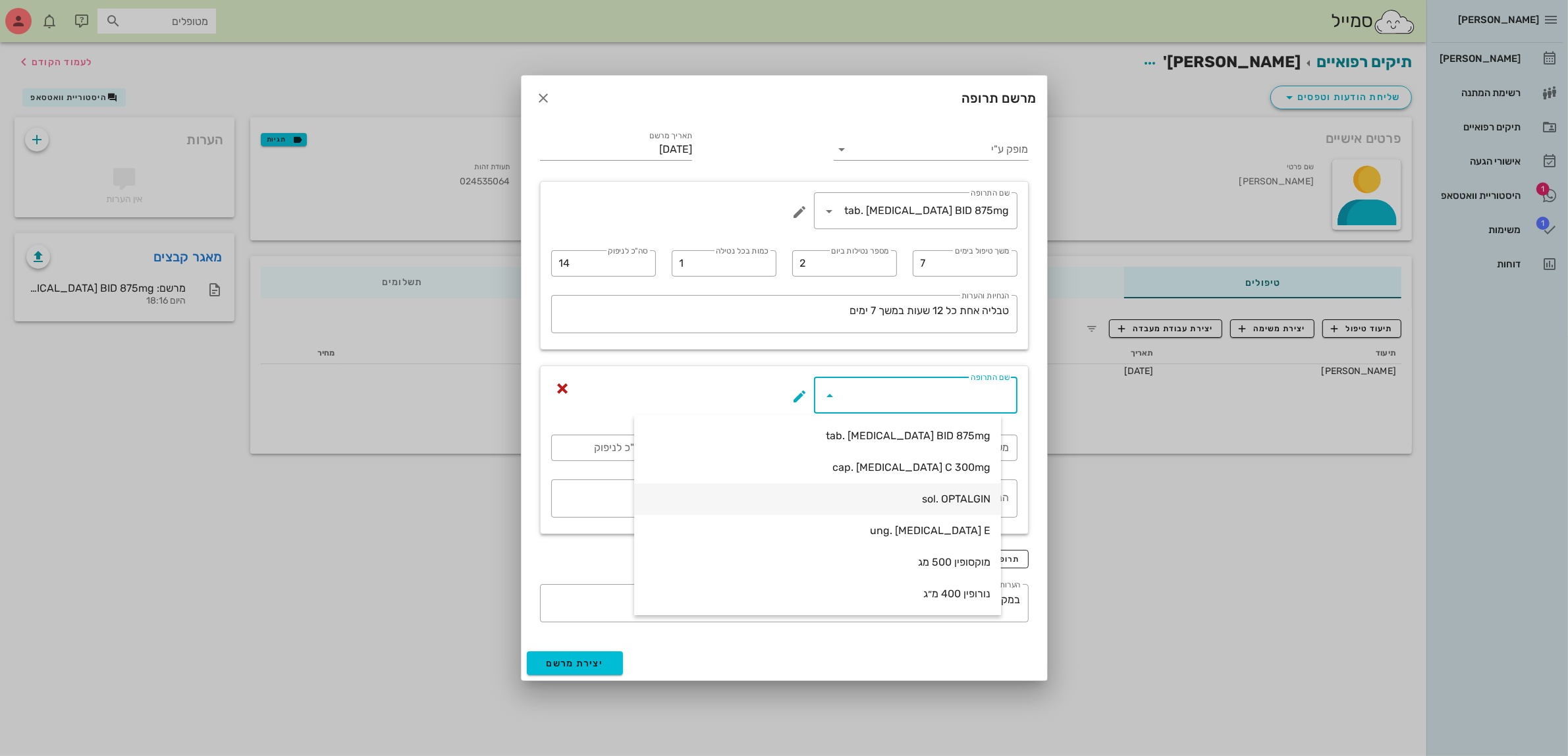
click at [969, 489] on div "sol. OPTALGIN" at bounding box center [817, 499] width 346 height 28
type input "sol. OPTALGIN"
type input "4"
type input "20 טיפות"
type input "1"
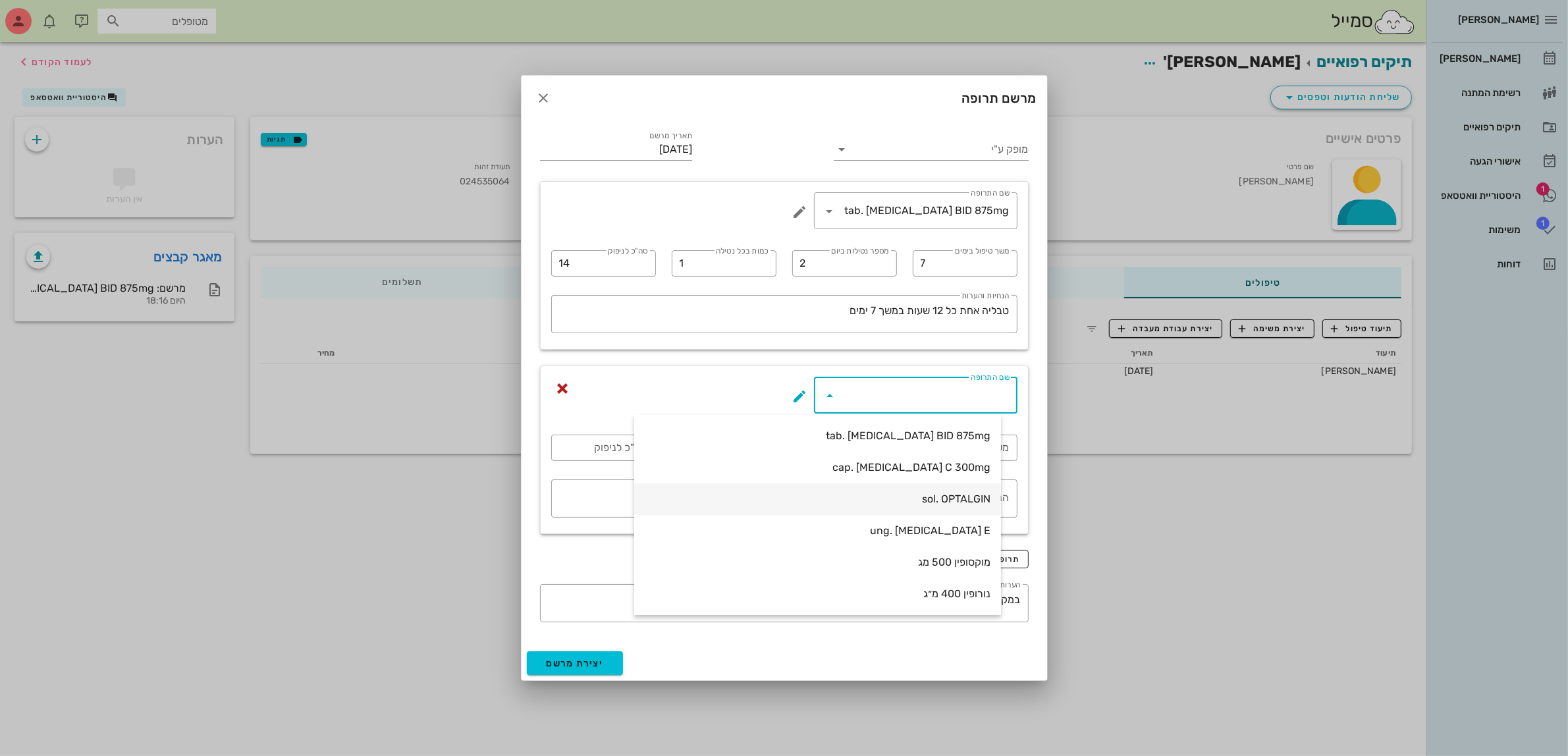
type textarea "בשתיה"
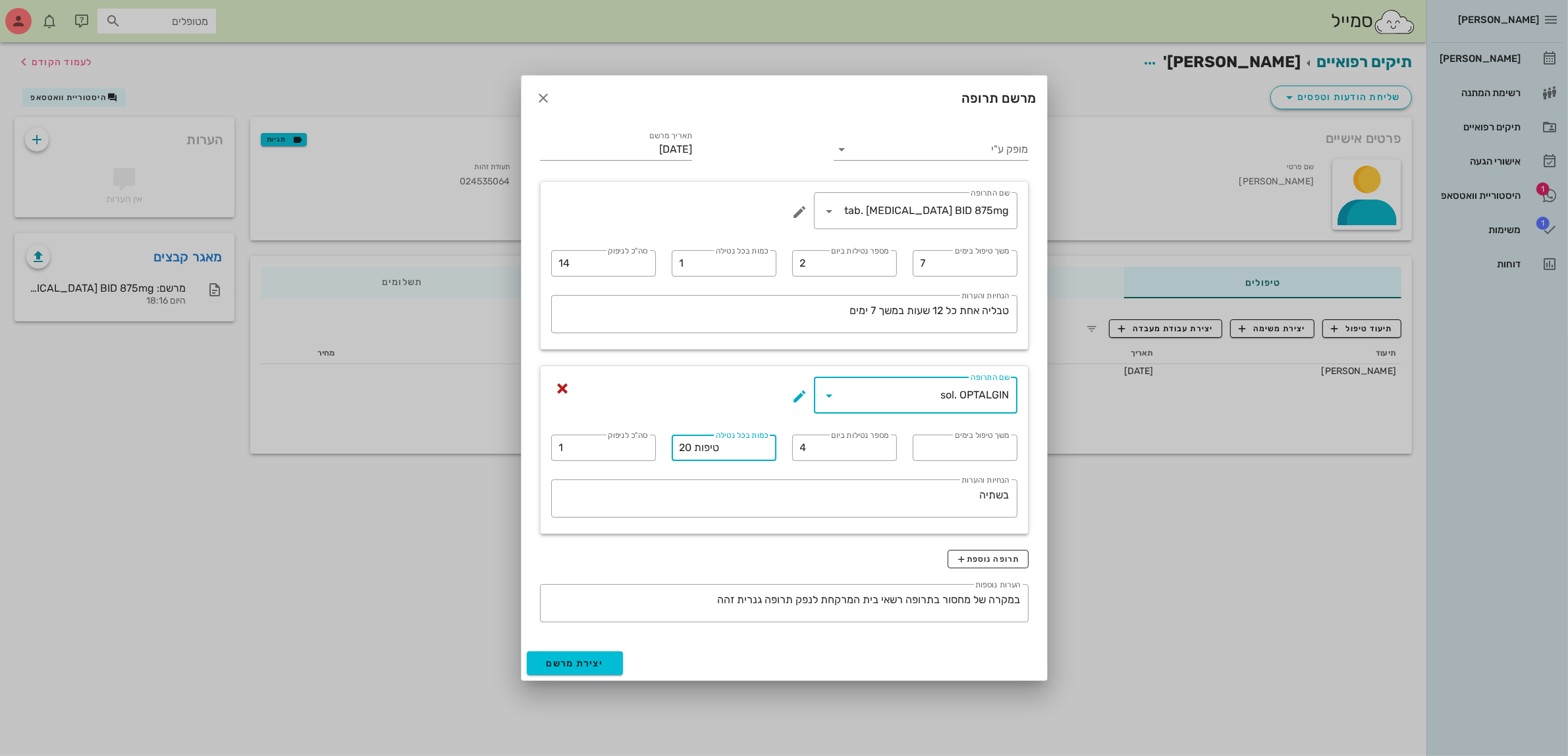
drag, startPoint x: 682, startPoint y: 448, endPoint x: 693, endPoint y: 449, distance: 11.0
click at [693, 449] on input "20 טיפות" at bounding box center [724, 447] width 89 height 21
type input "40 טיפות"
click at [906, 493] on textarea "בשתיה" at bounding box center [780, 502] width 458 height 32
click at [587, 672] on button "יצירת מרשם" at bounding box center [575, 663] width 96 height 24
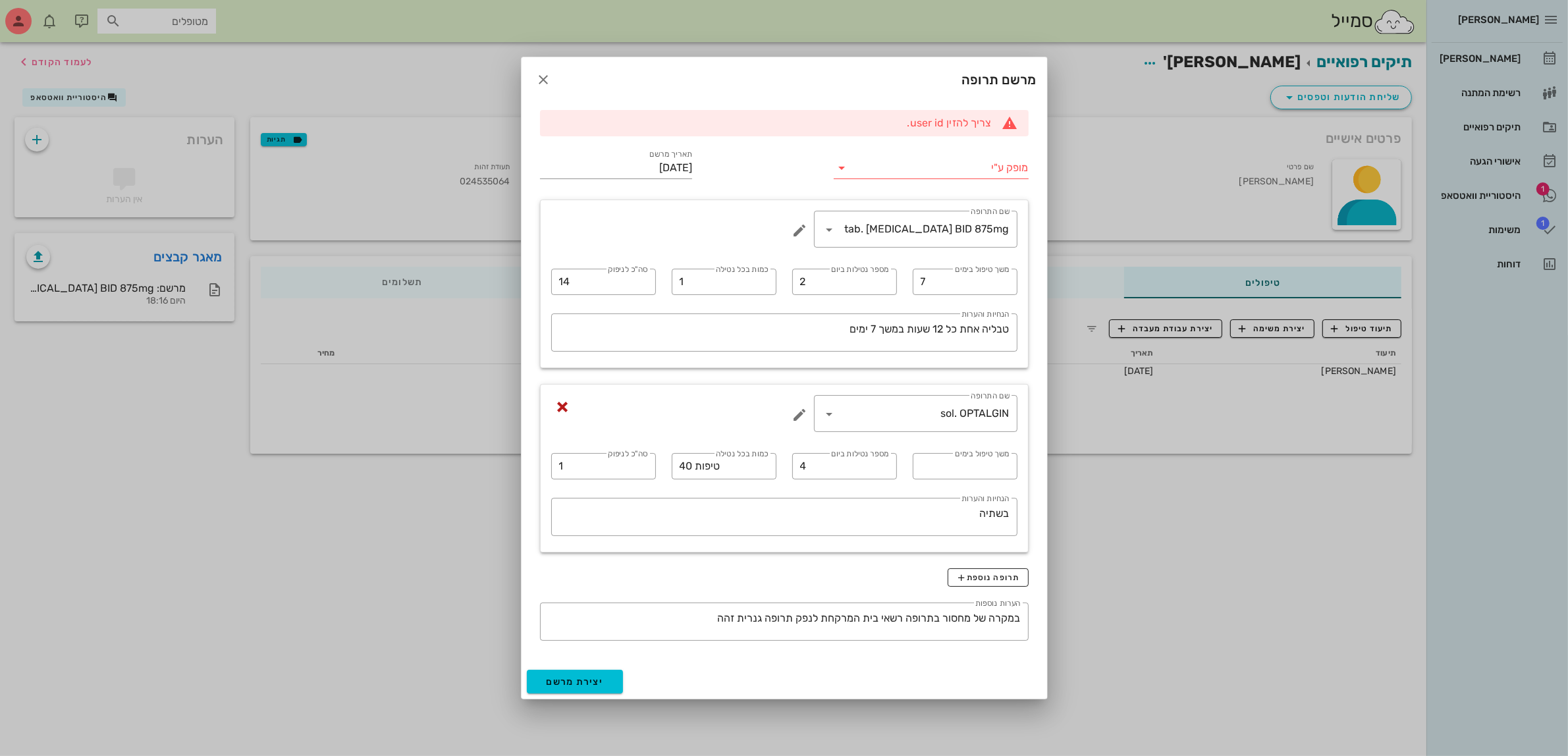
click at [935, 150] on div "מופק ע"י" at bounding box center [931, 167] width 194 height 34
click at [934, 162] on input "מופק ע"י" at bounding box center [940, 168] width 176 height 21
click at [949, 211] on div "ד״ר [PERSON_NAME]" at bounding box center [930, 209] width 173 height 13
click at [607, 678] on button "יצירת מרשם" at bounding box center [575, 682] width 96 height 24
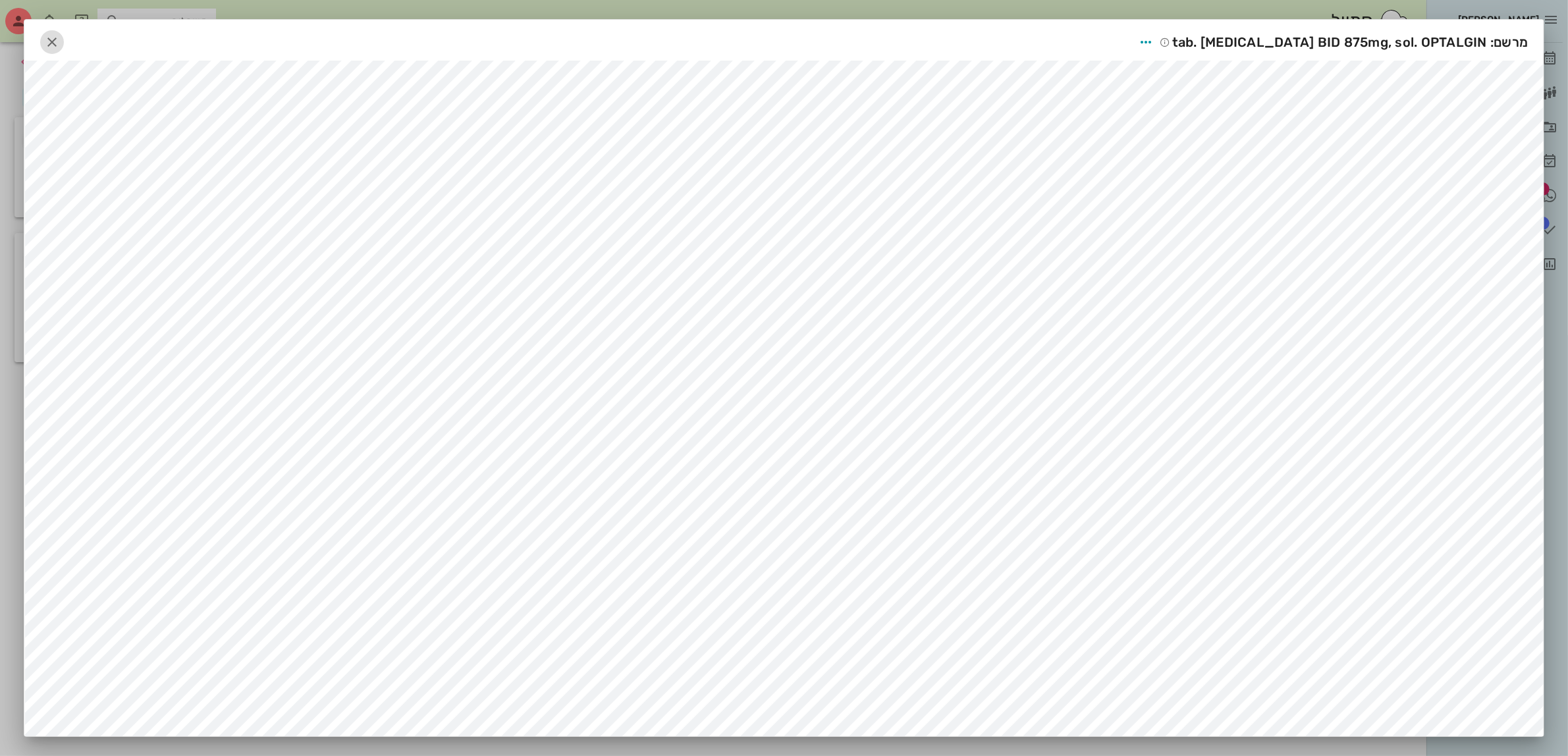
click at [64, 34] on span "button" at bounding box center [52, 42] width 24 height 16
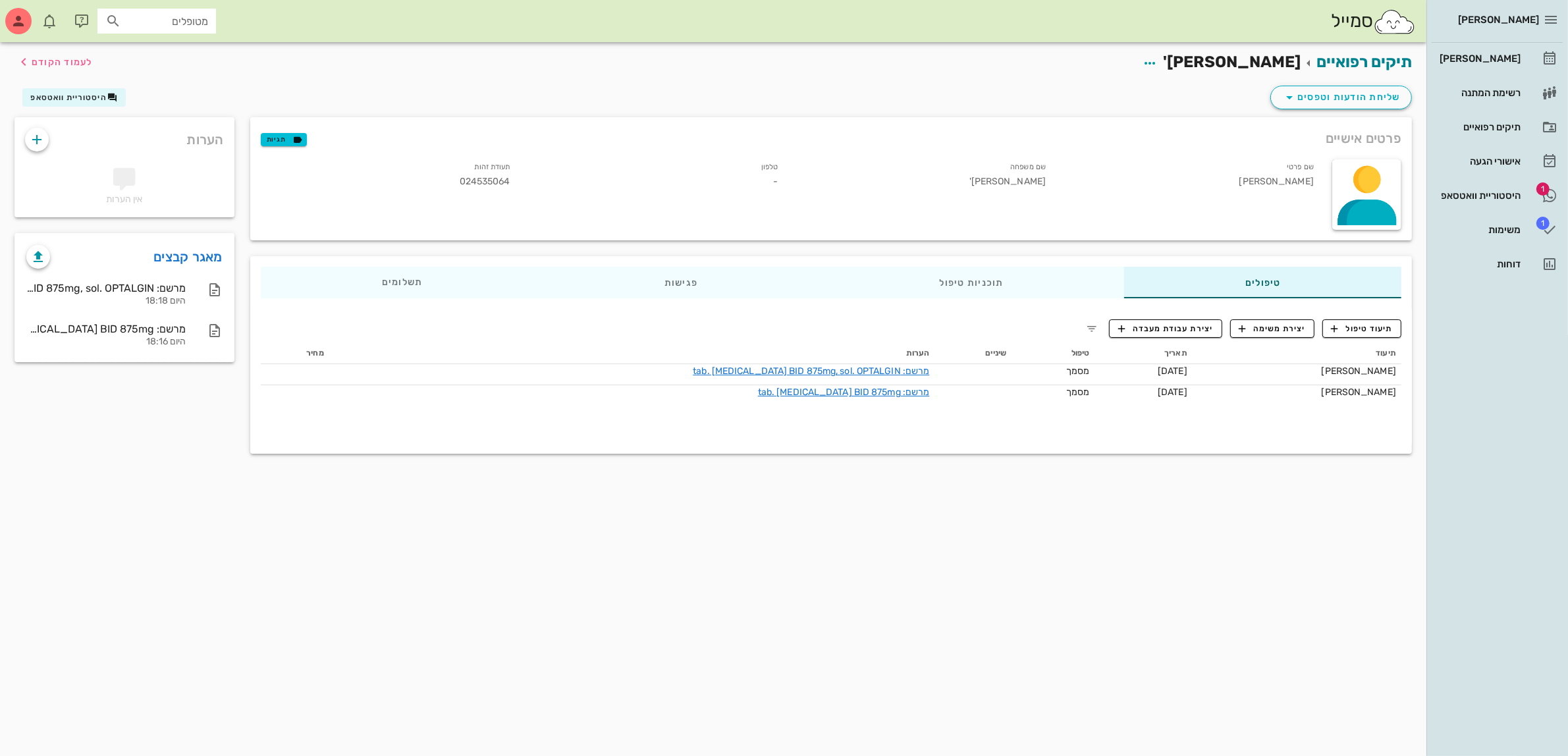
click at [1188, 577] on div "תיקים רפואיים [PERSON_NAME]' לעמוד הקודם שליחת הודעות וטפסים היסטוריית וואטסאפ …" at bounding box center [713, 399] width 1426 height 714
click at [851, 229] on div "שם פרטי [PERSON_NAME] שם משפחה [PERSON_NAME]' טלפון - תעודת זהות 024535064" at bounding box center [788, 194] width 1071 height 86
drag, startPoint x: 212, startPoint y: 13, endPoint x: 205, endPoint y: 15, distance: 7.3
click at [211, 13] on div "מטופלים" at bounding box center [157, 22] width 119 height 25
type input "[PERSON_NAME]"
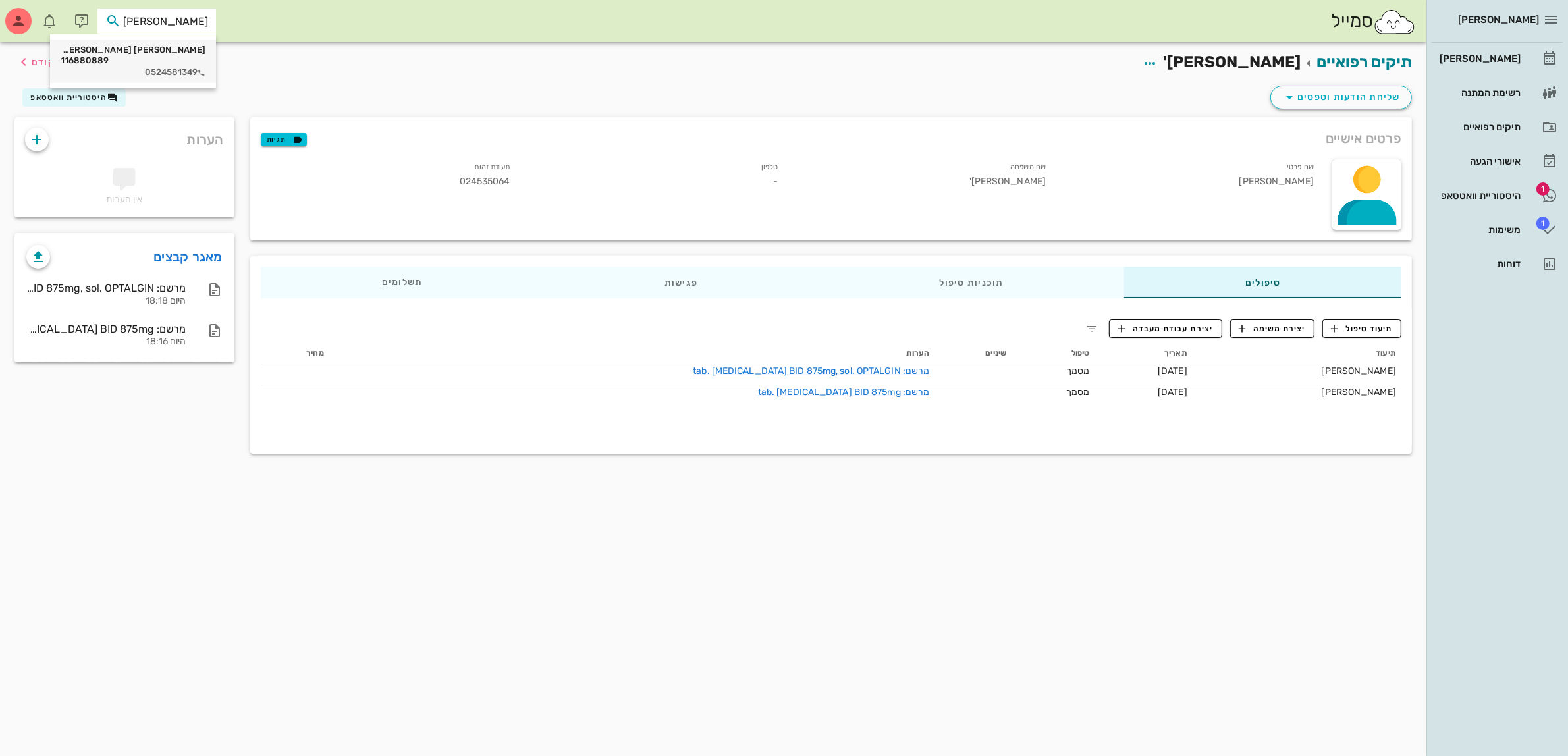
click at [167, 45] on div "[PERSON_NAME] [PERSON_NAME]' 116880889" at bounding box center [133, 55] width 145 height 21
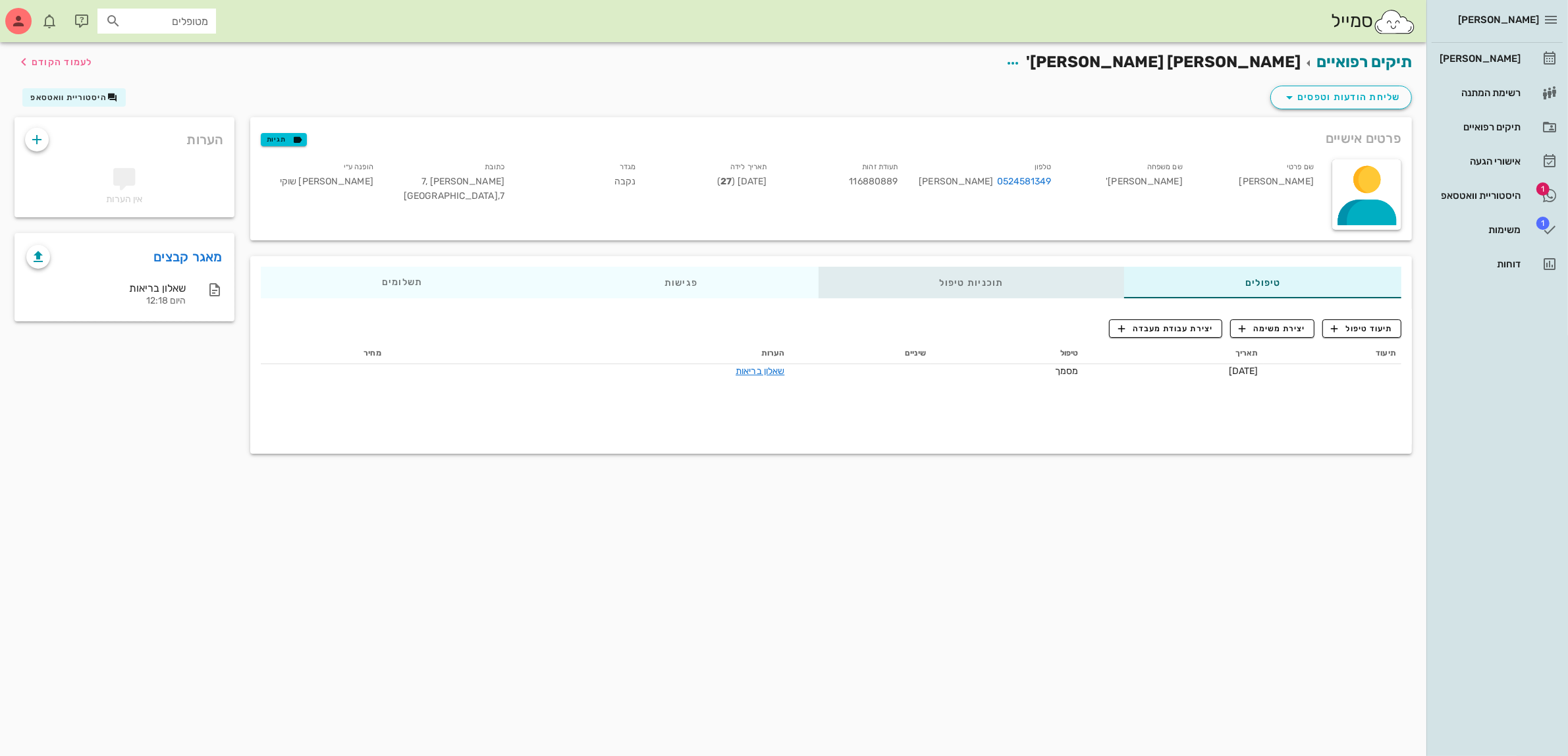
click at [969, 287] on div "תוכניות טיפול" at bounding box center [971, 283] width 306 height 32
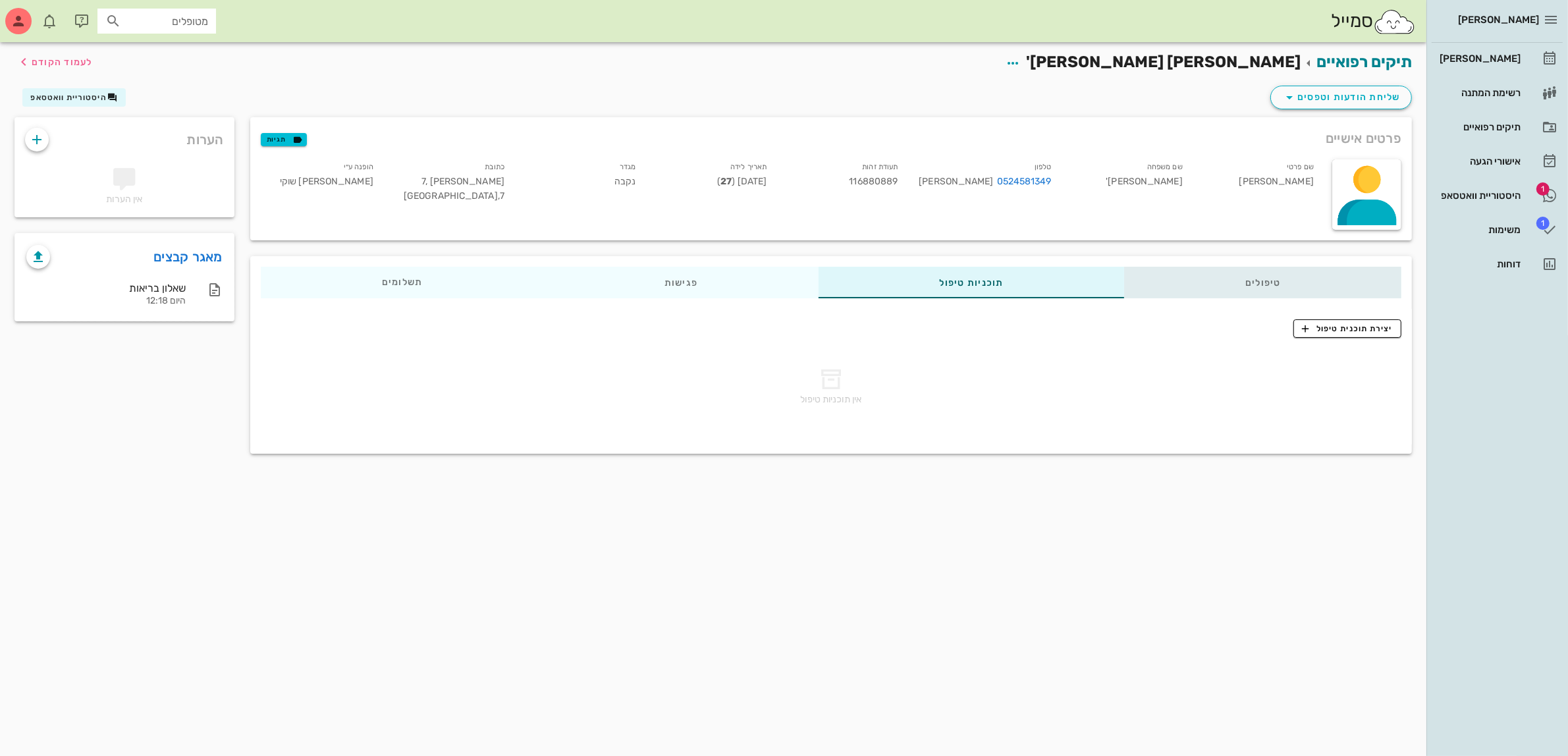
click at [1187, 278] on div "טיפולים" at bounding box center [1262, 283] width 277 height 32
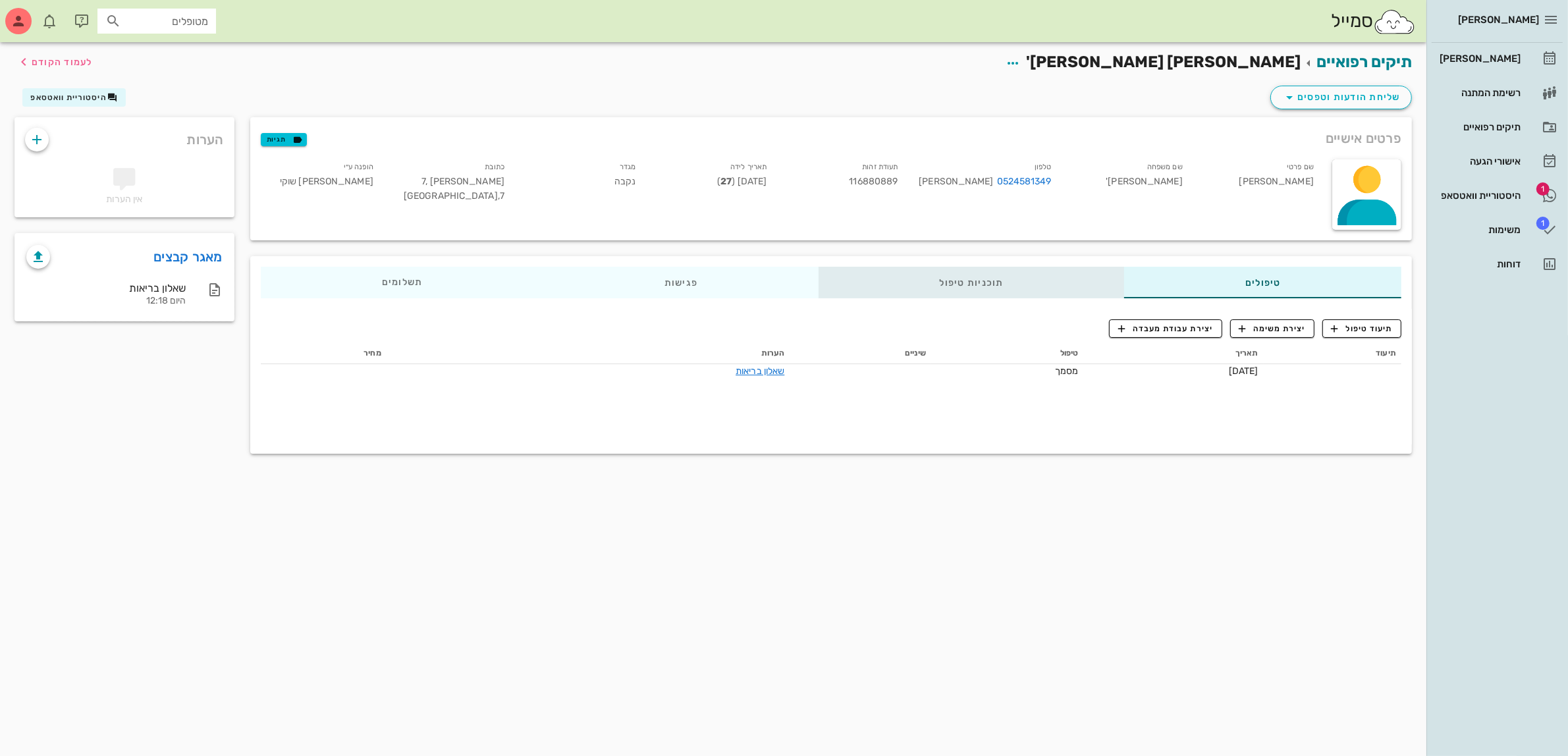
click at [1015, 292] on div "תוכניות טיפול" at bounding box center [971, 283] width 306 height 32
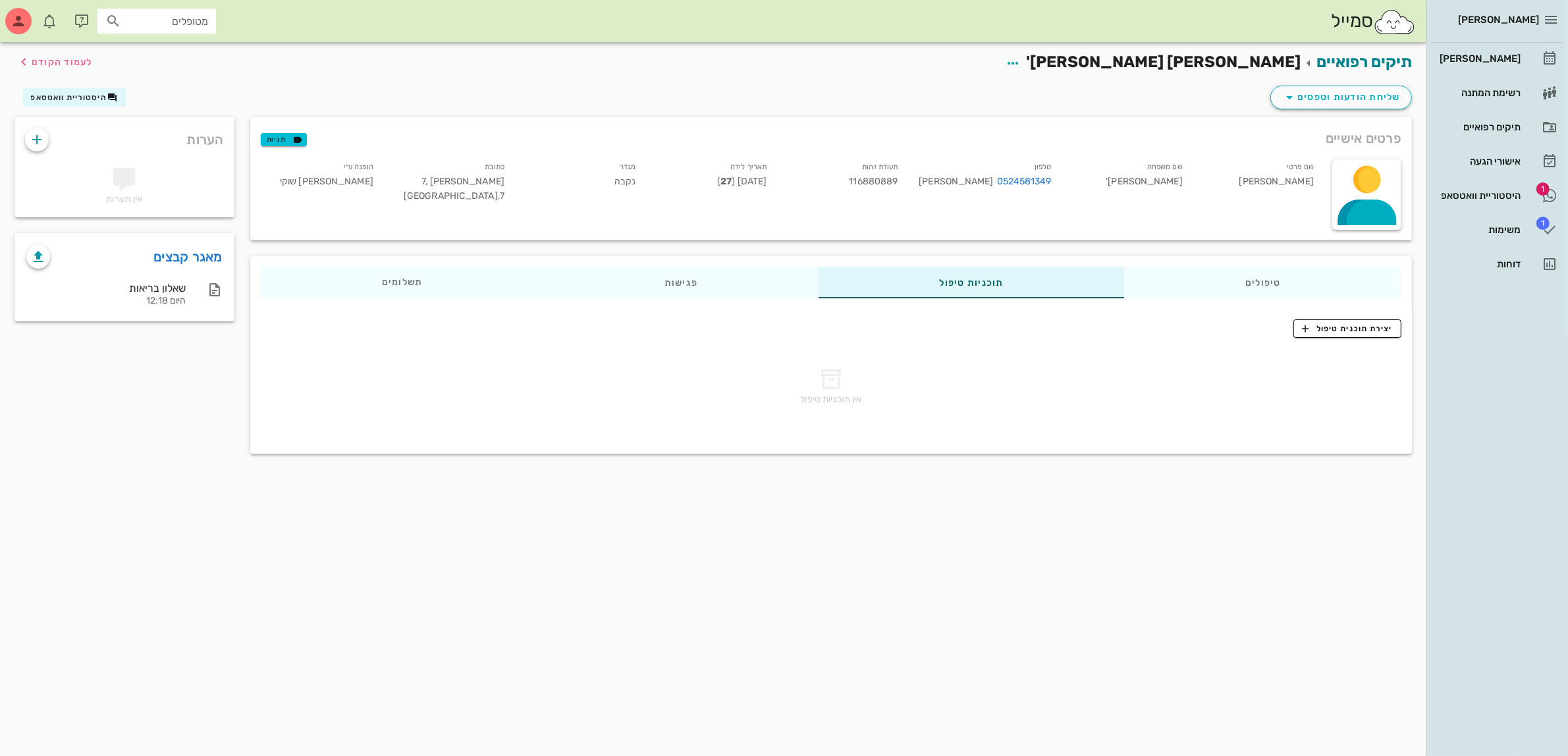
click at [584, 249] on div "טיפולים תוכניות טיפול פגישות תשלומים 0₪ תיעוד טיפול יצירת משימה יצירת עבודת מעב…" at bounding box center [831, 355] width 1177 height 214
click at [732, 178] on span "[DATE] ( 27 )" at bounding box center [742, 181] width 50 height 11
click at [718, 191] on div "תאריך לידה [DEMOGRAPHIC_DATA] ( 27 )" at bounding box center [711, 184] width 131 height 55
click at [722, 225] on div "שם פרטי [PERSON_NAME] שם משפחה [PERSON_NAME] 0524581349 [PERSON_NAME] תעודת זהו…" at bounding box center [788, 194] width 1071 height 86
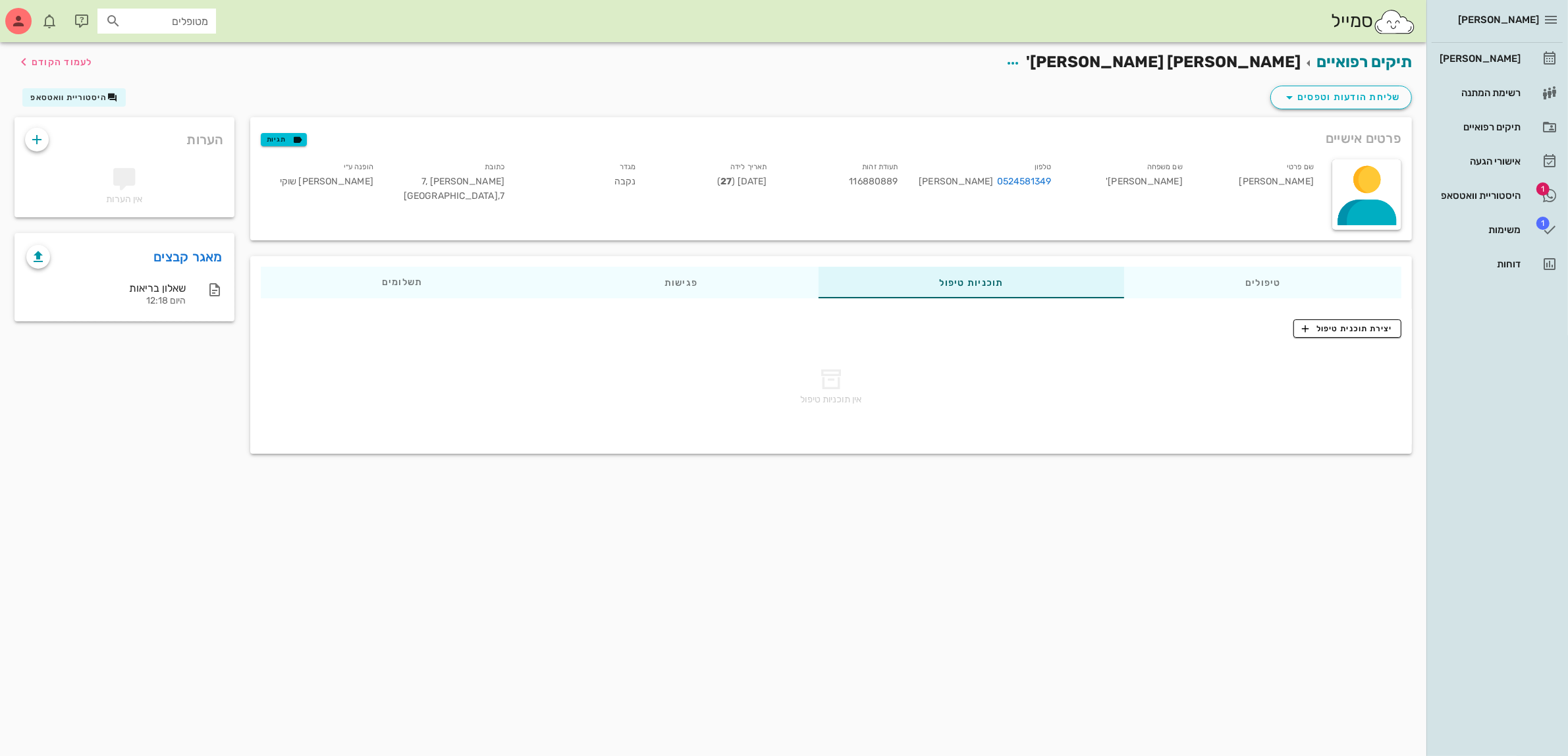
click at [735, 188] on div "תאריך לידה [DEMOGRAPHIC_DATA] ( 27 )" at bounding box center [711, 184] width 131 height 55
click at [746, 178] on span "[DATE] ( 27 )" at bounding box center [742, 181] width 50 height 11
click at [755, 171] on div "תאריך לידה [DEMOGRAPHIC_DATA] ( 27 )" at bounding box center [711, 184] width 131 height 55
click at [746, 182] on span "[DATE] ( 27 )" at bounding box center [742, 181] width 50 height 11
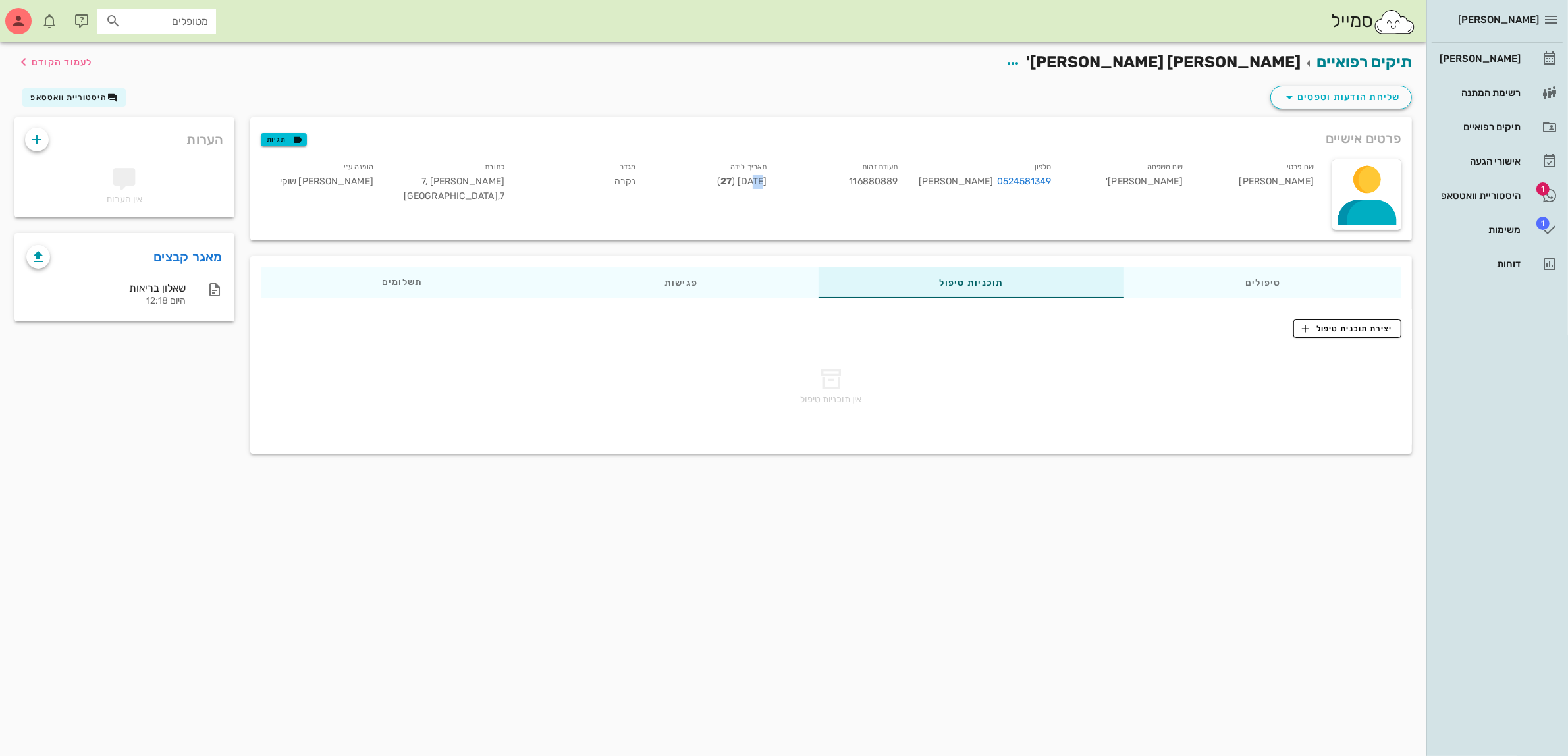
click at [746, 182] on span "[DATE] ( 27 )" at bounding box center [742, 181] width 50 height 11
drag, startPoint x: 708, startPoint y: 50, endPoint x: 782, endPoint y: 71, distance: 76.9
click at [709, 51] on div "תיקים רפואיים [PERSON_NAME] [PERSON_NAME]' לעמוד הקודם" at bounding box center [713, 62] width 1413 height 41
click at [1498, 66] on div "[PERSON_NAME]" at bounding box center [1478, 59] width 84 height 21
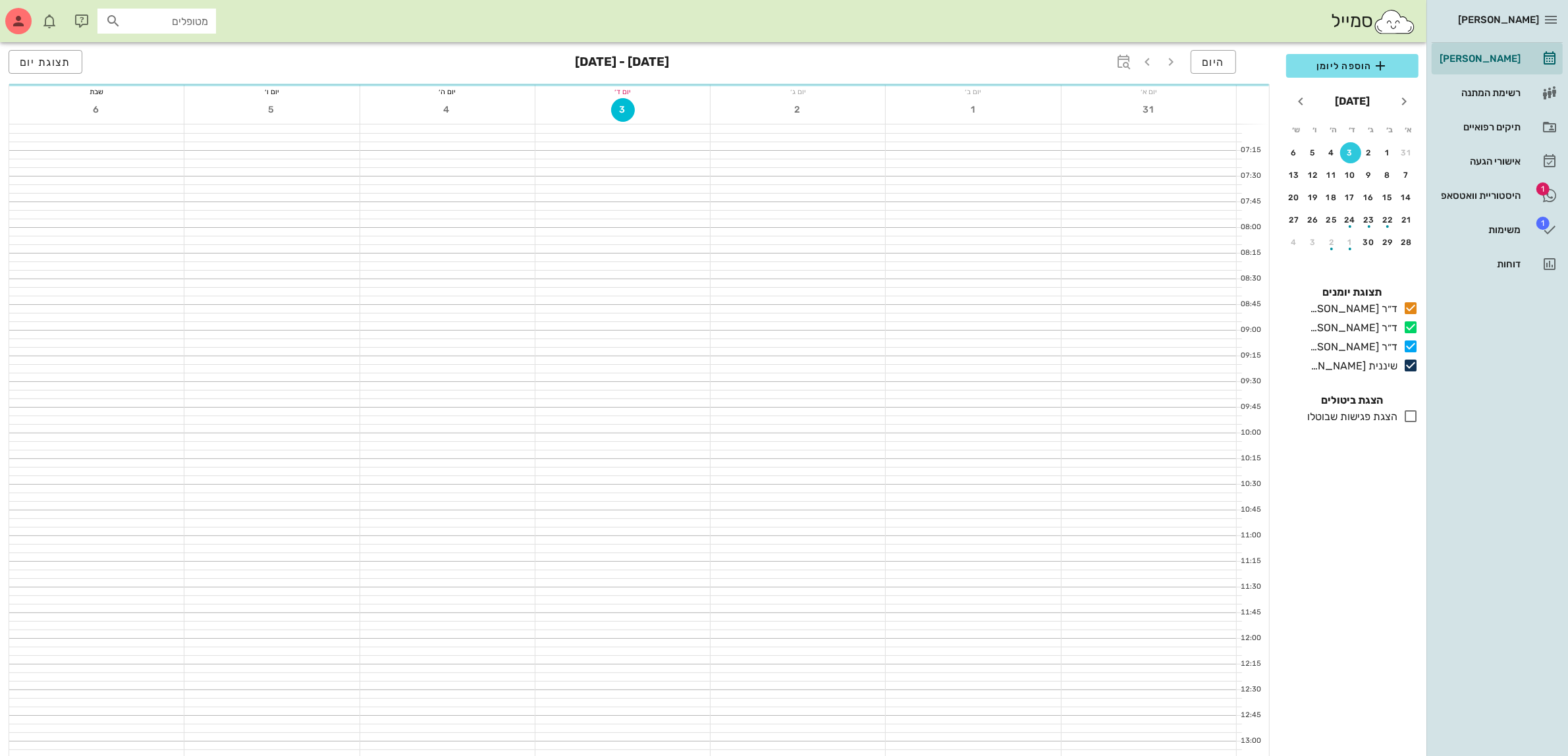
click at [1527, 23] on span "[PERSON_NAME]" at bounding box center [1498, 20] width 81 height 12
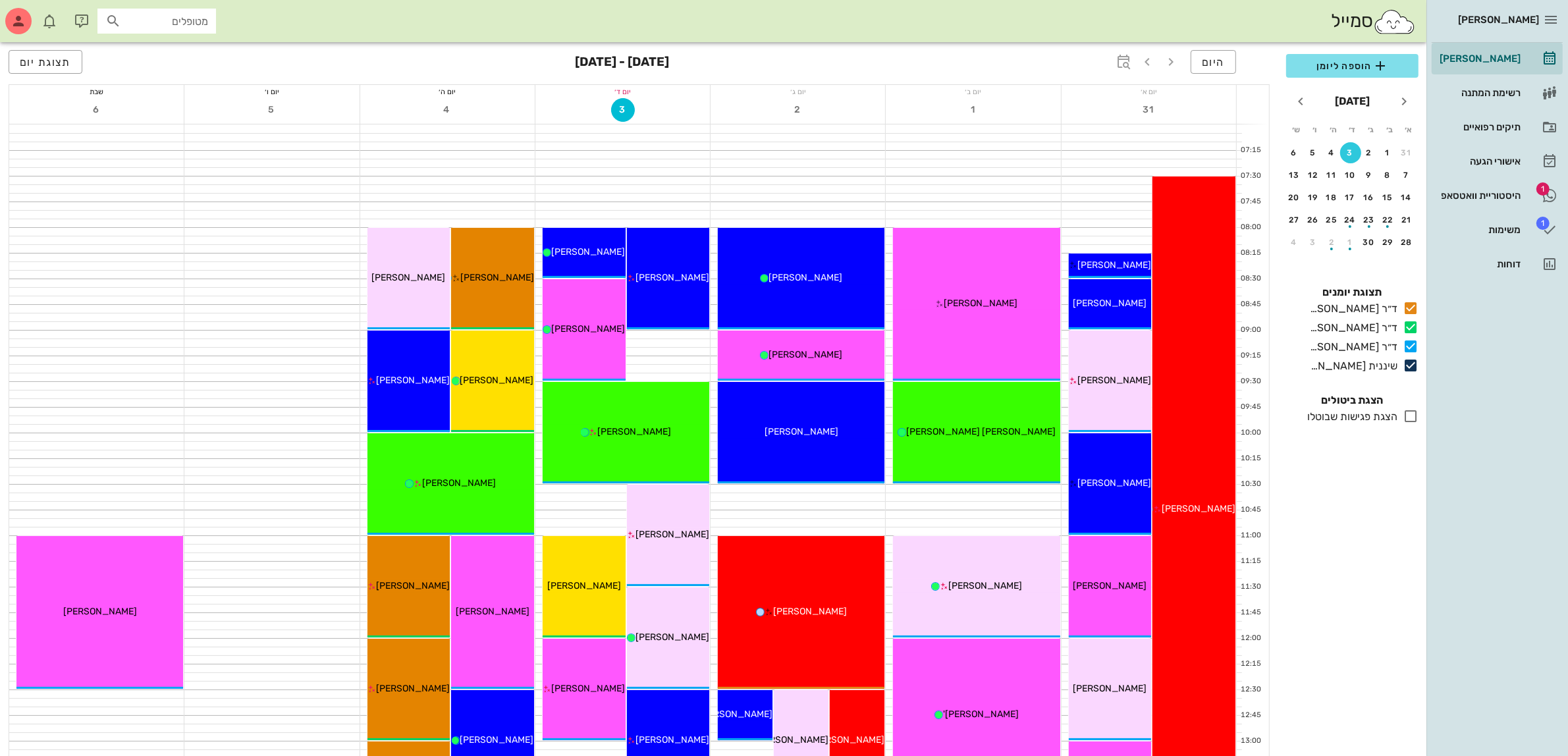
click at [1529, 13] on div "[PERSON_NAME]" at bounding box center [1485, 19] width 108 height 21
click at [1555, 27] on icon "button" at bounding box center [1550, 19] width 16 height 16
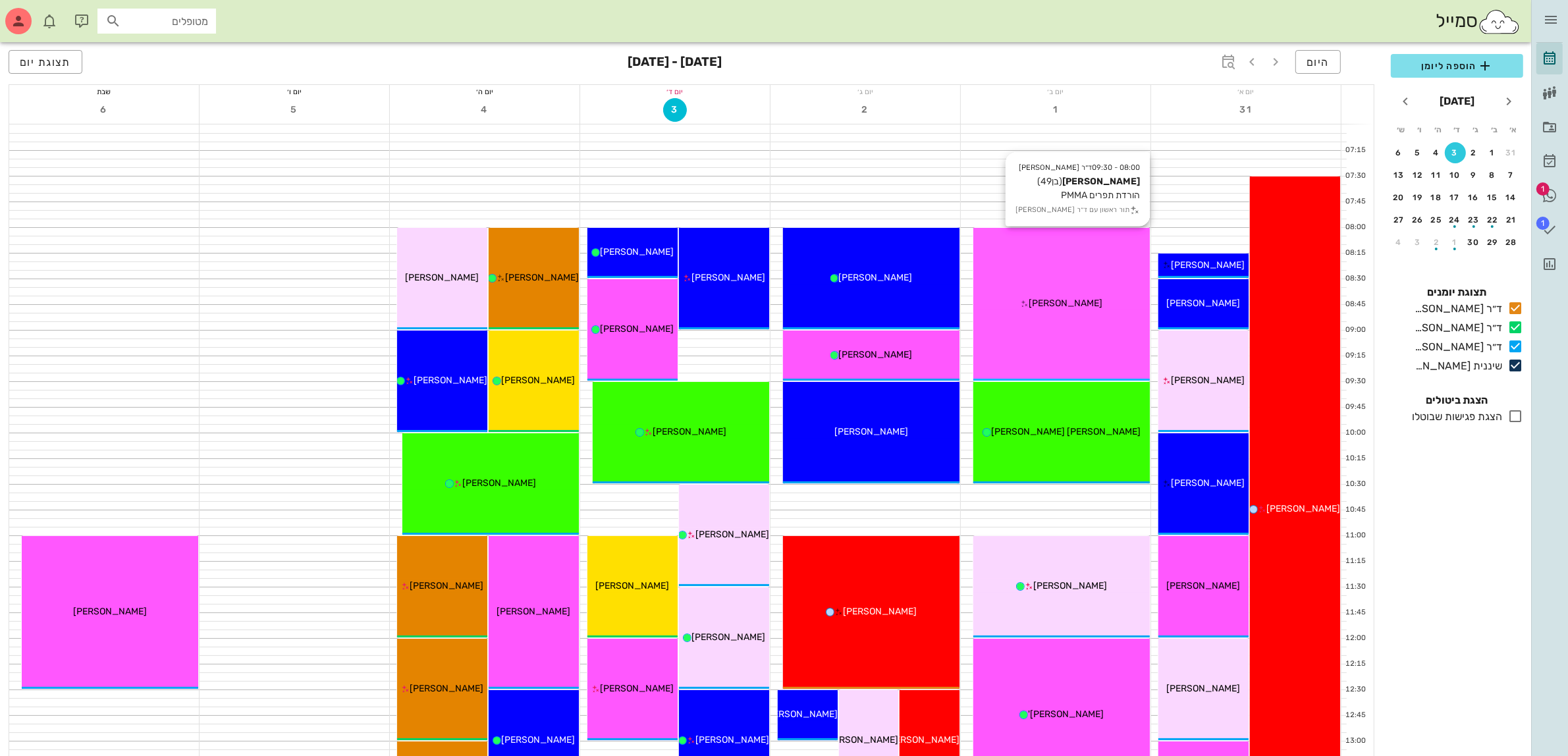
click at [1024, 281] on div "08:00 - 09:30 ד״ר [PERSON_NAME] [PERSON_NAME] (בן 49 ) הורדת תפרים PMMA תור ראש…" at bounding box center [1061, 304] width 177 height 153
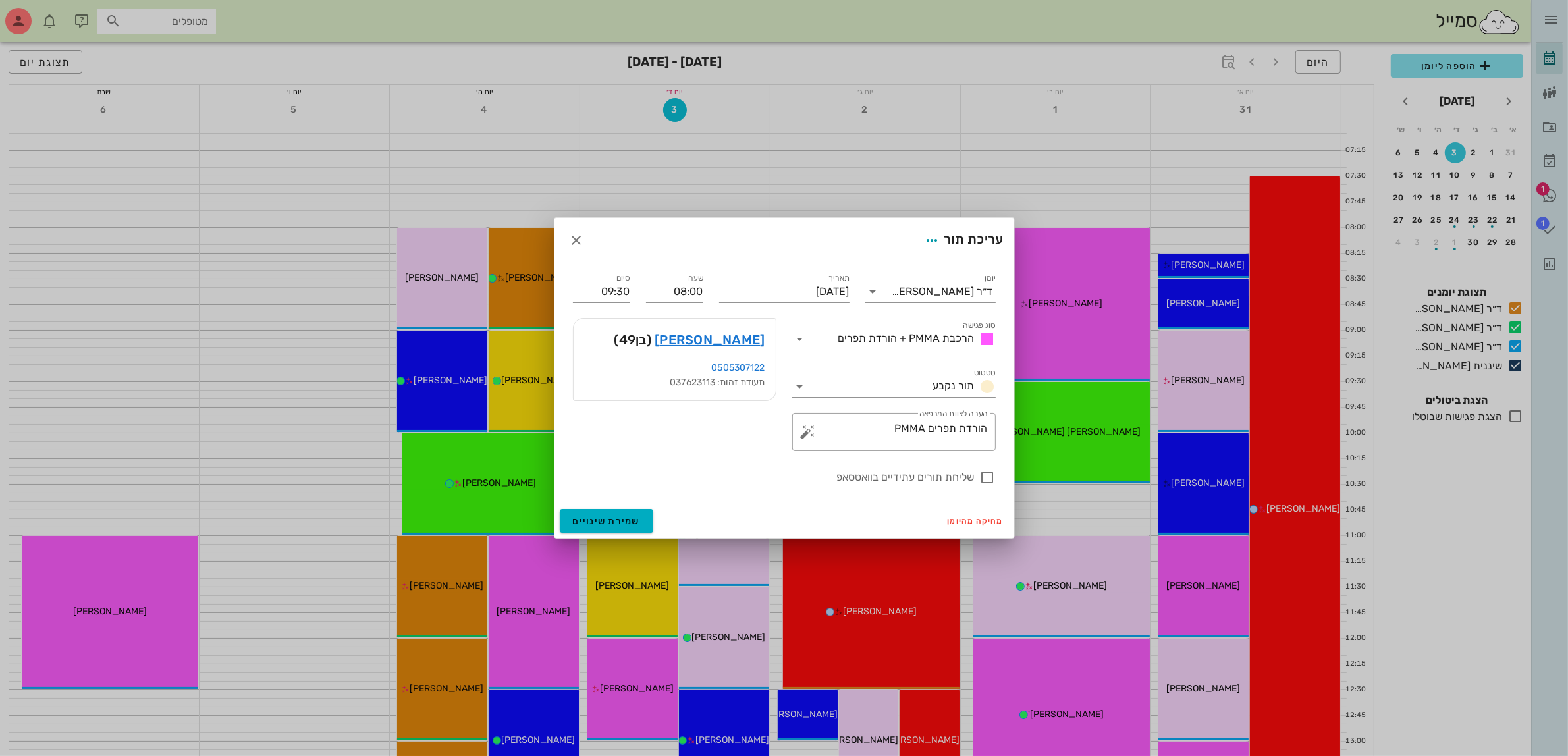
click at [587, 252] on div "עריכת תור" at bounding box center [784, 240] width 460 height 45
click at [574, 241] on icon "button" at bounding box center [576, 240] width 16 height 16
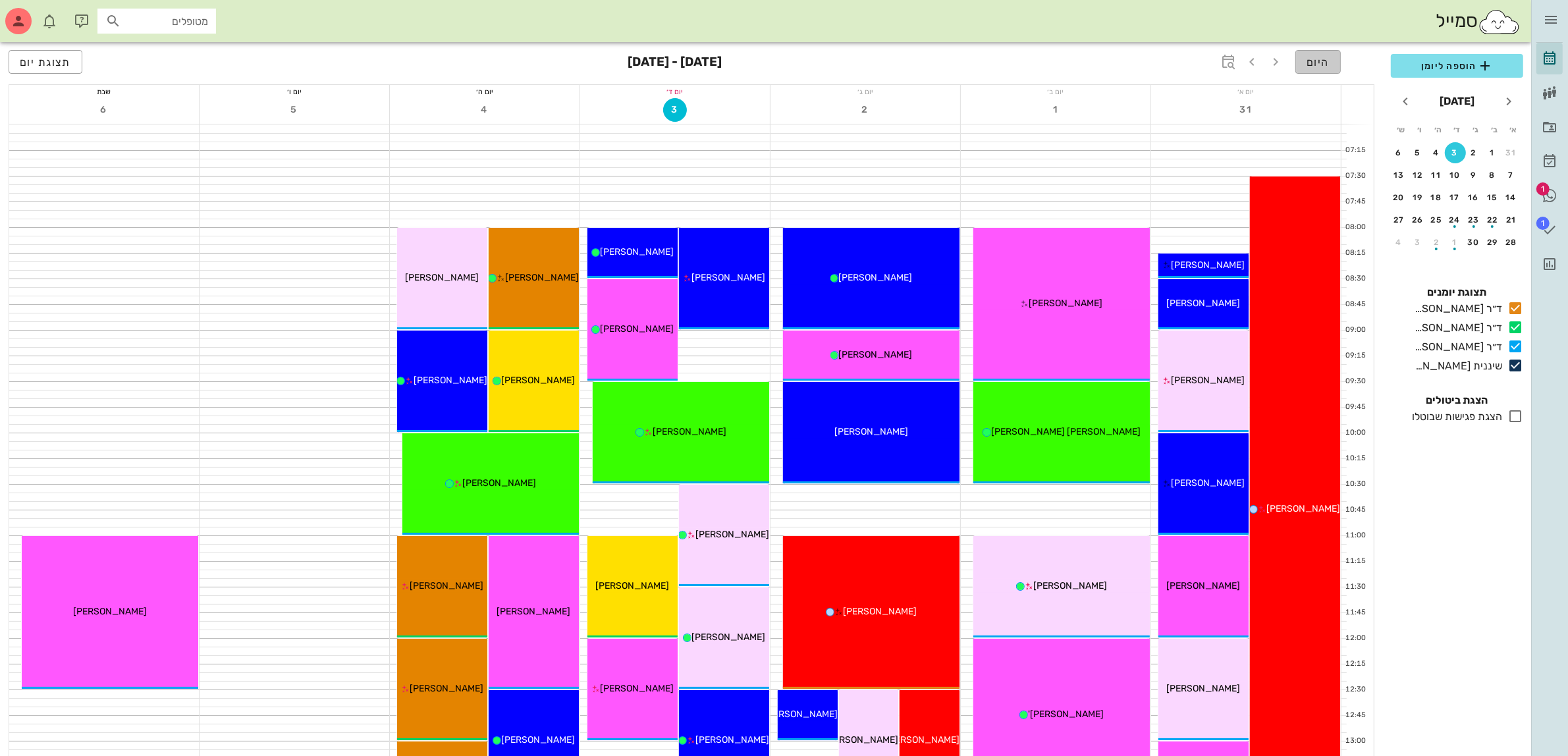
click at [1335, 61] on button "היום" at bounding box center [1317, 62] width 45 height 24
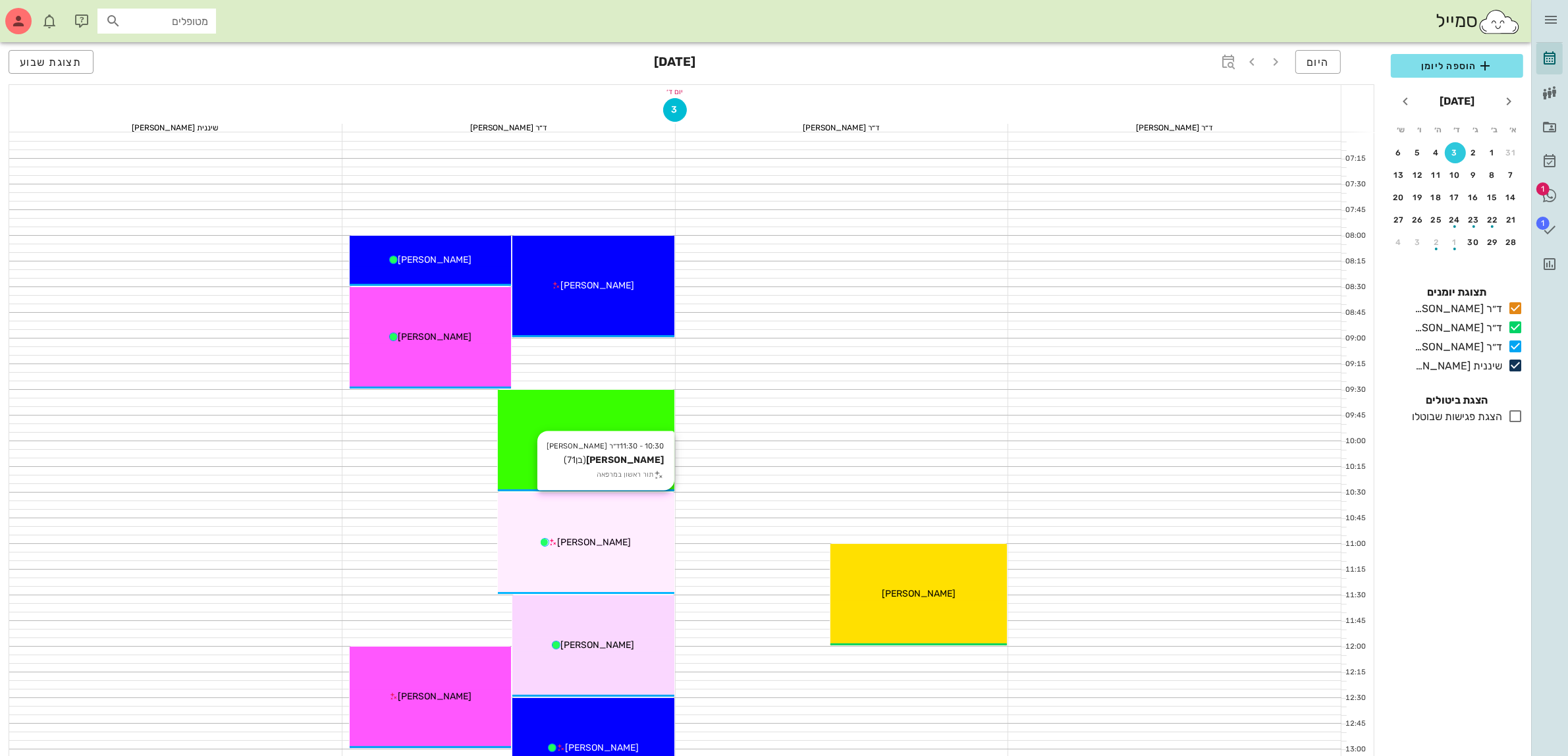
click at [588, 522] on div "10:30 - 11:30 ד״ר [PERSON_NAME] [PERSON_NAME] (בן 71 ) תור ראשון במרפאה [PERSON…" at bounding box center [586, 543] width 177 height 102
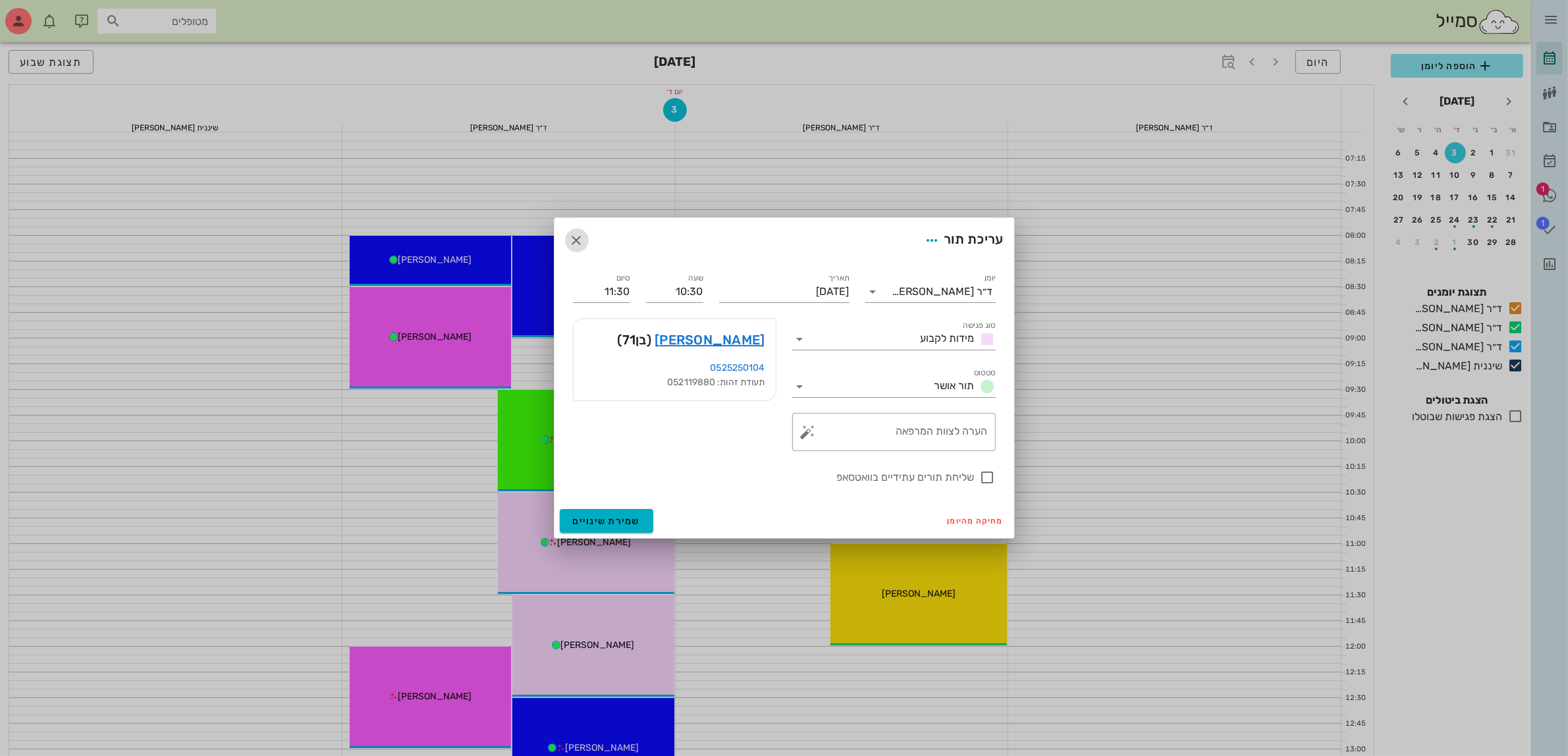
click at [583, 243] on icon "button" at bounding box center [576, 240] width 16 height 16
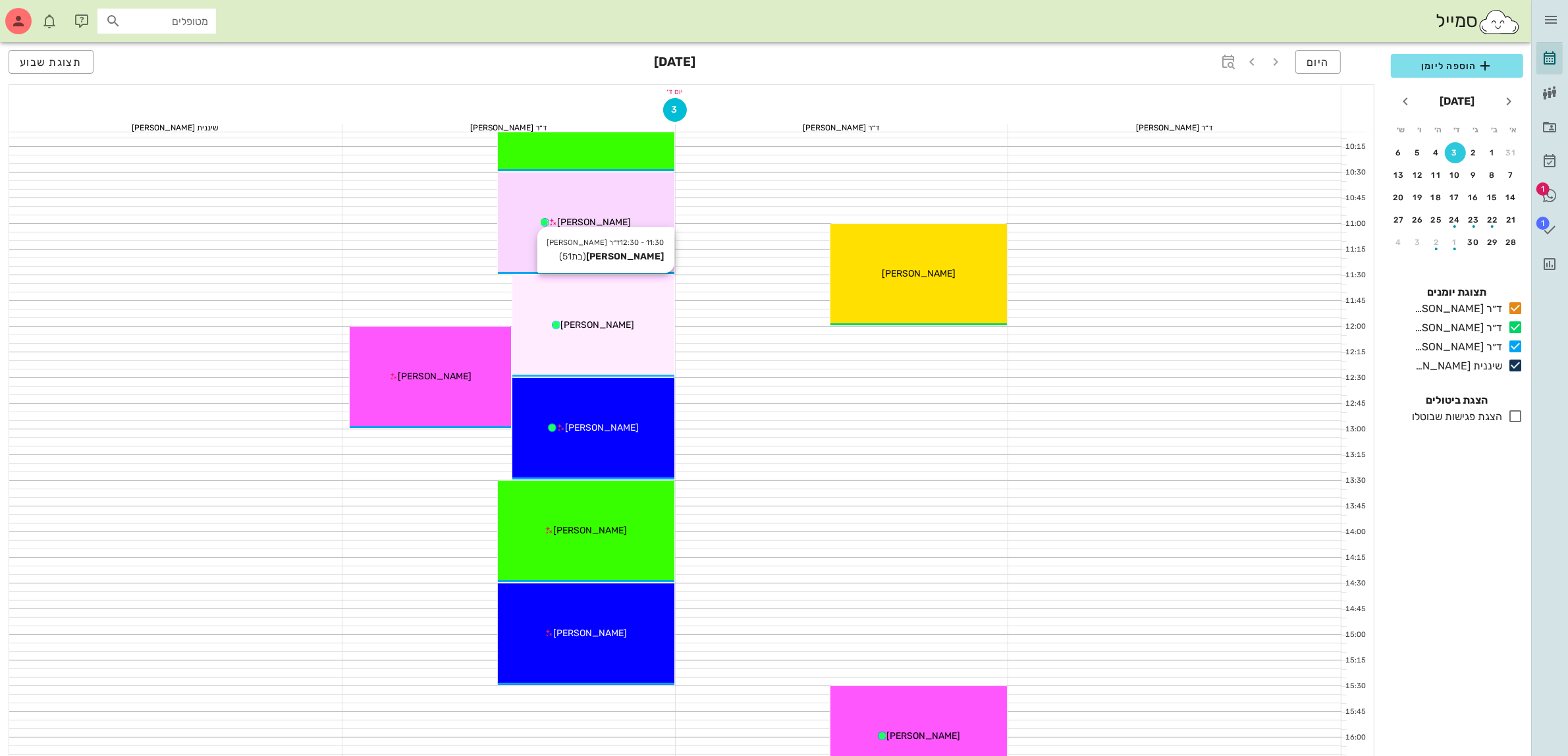
scroll to position [814, 0]
